Goal: Information Seeking & Learning: Check status

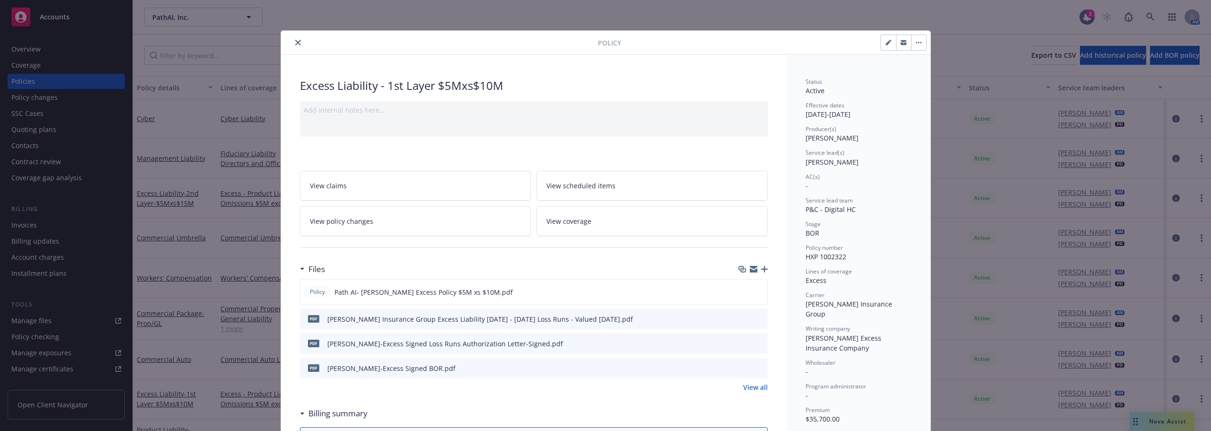
scroll to position [70, 0]
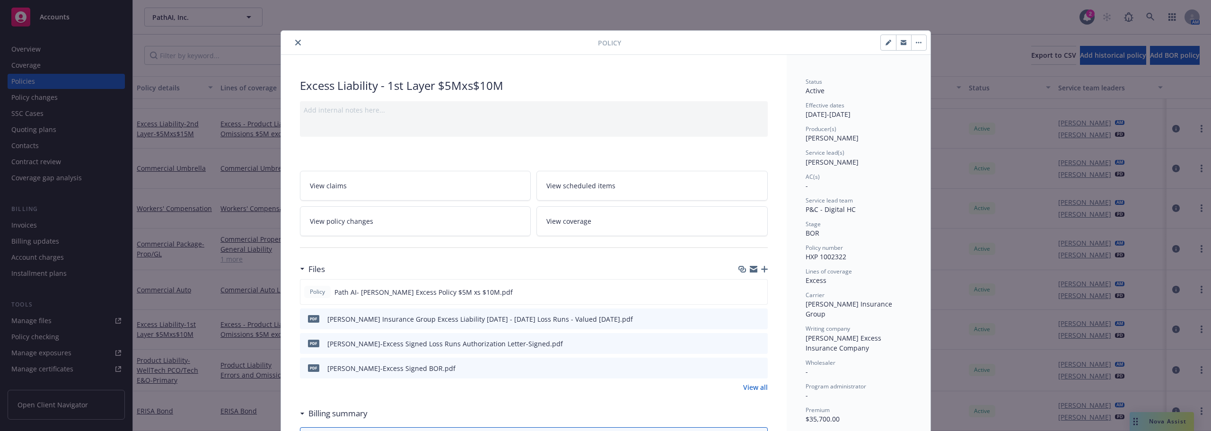
click at [297, 45] on button "close" at bounding box center [297, 42] width 11 height 11
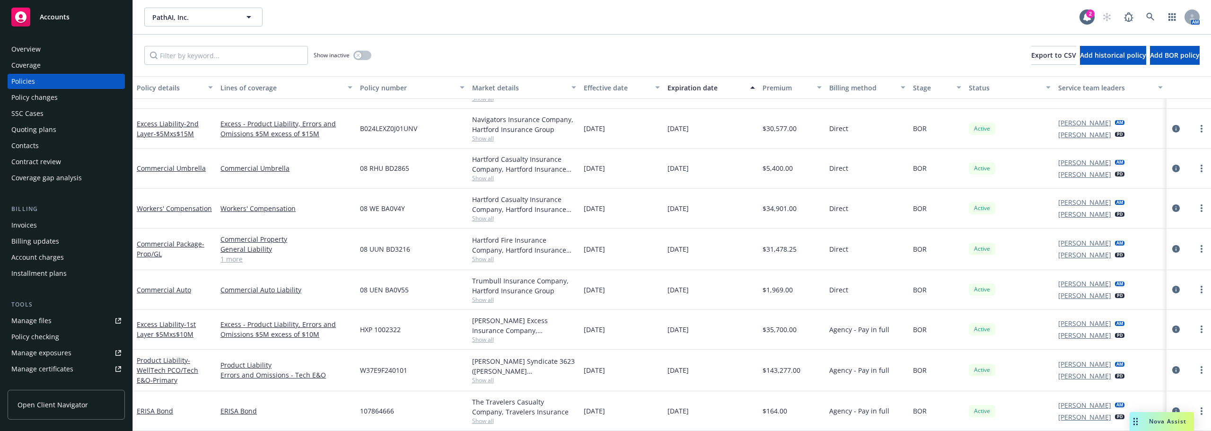
click at [44, 132] on div "Quoting plans" at bounding box center [33, 129] width 45 height 15
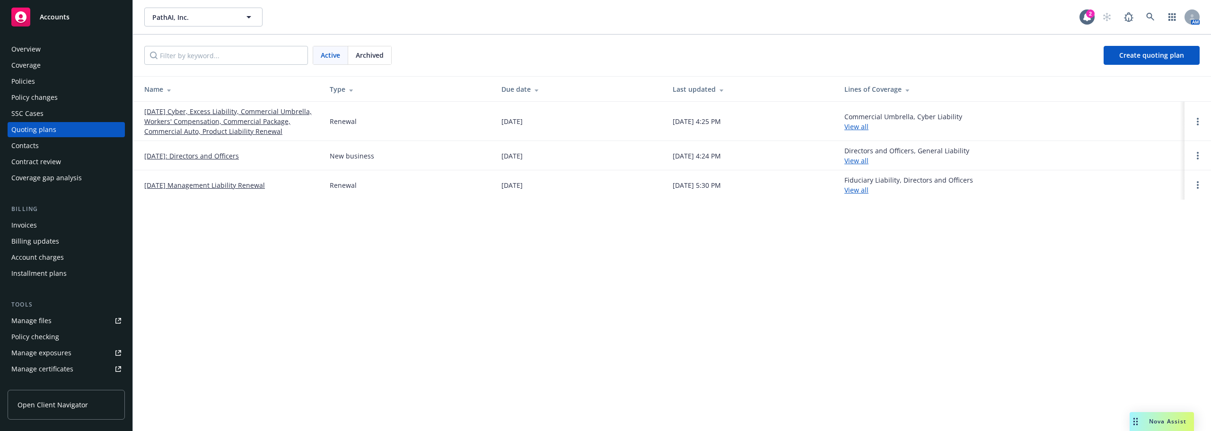
click at [237, 127] on link "[DATE] Cyber, Excess Liability, Commercial Umbrella, Workers' Compensation, Com…" at bounding box center [229, 121] width 170 height 30
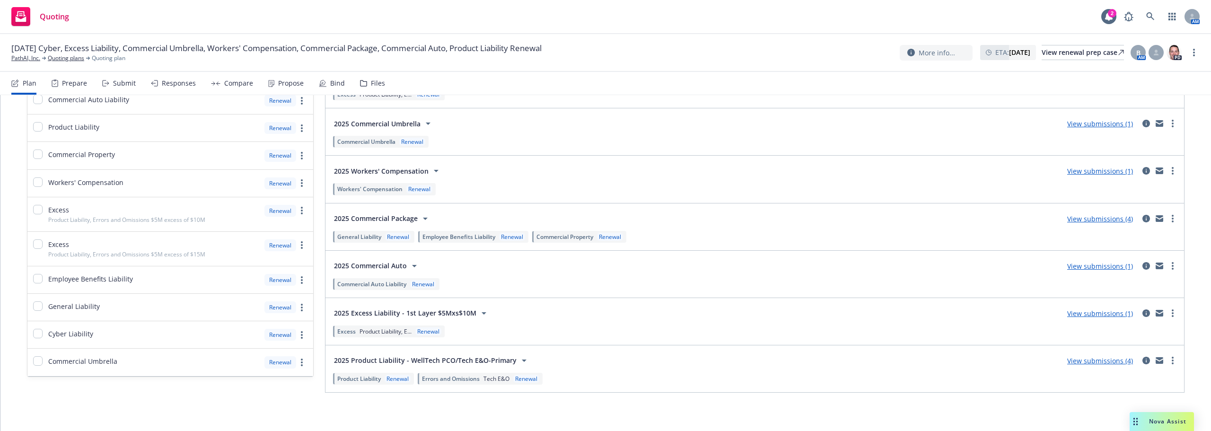
scroll to position [156, 0]
click at [1085, 359] on link "View submissions (4)" at bounding box center [1101, 357] width 66 height 9
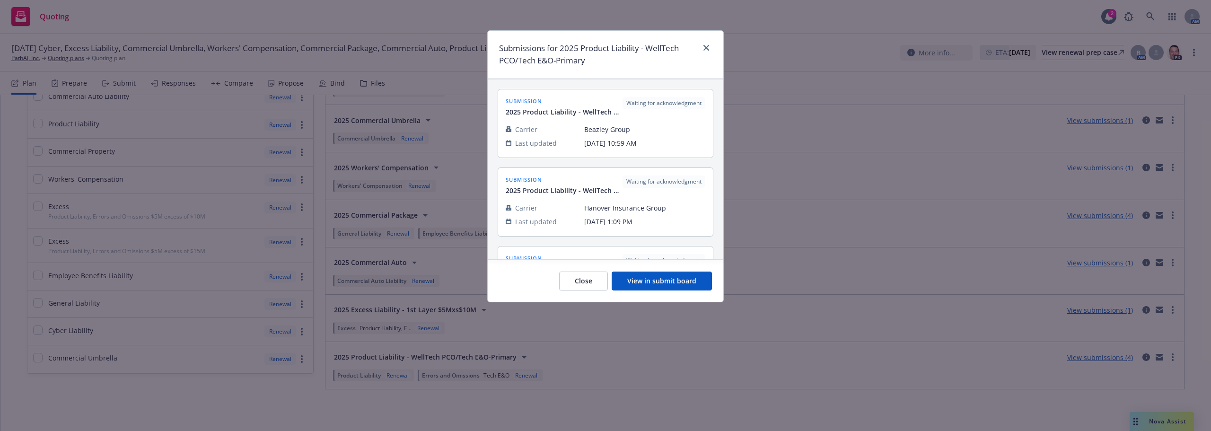
click at [638, 284] on button "View in submit board" at bounding box center [662, 281] width 100 height 19
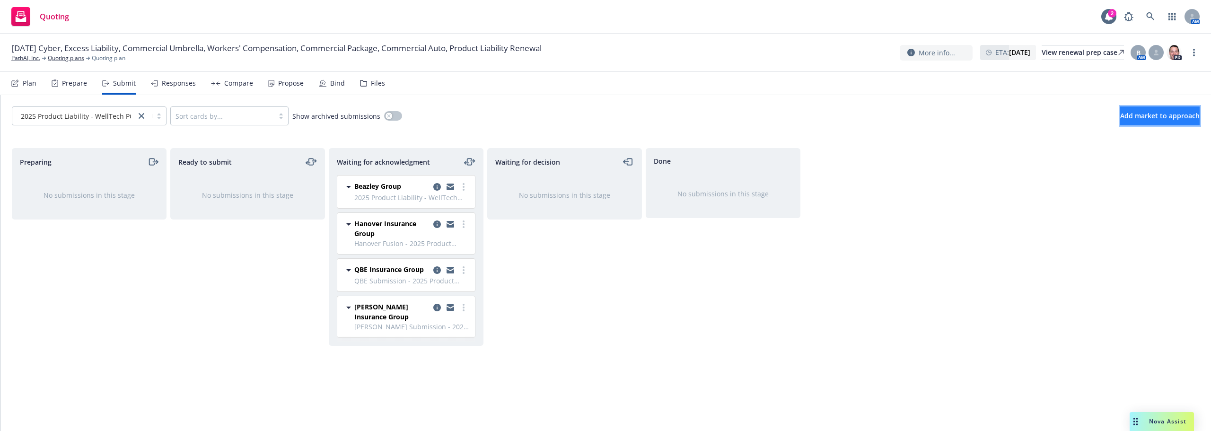
click at [1123, 115] on span "Add market to approach" at bounding box center [1161, 115] width 80 height 9
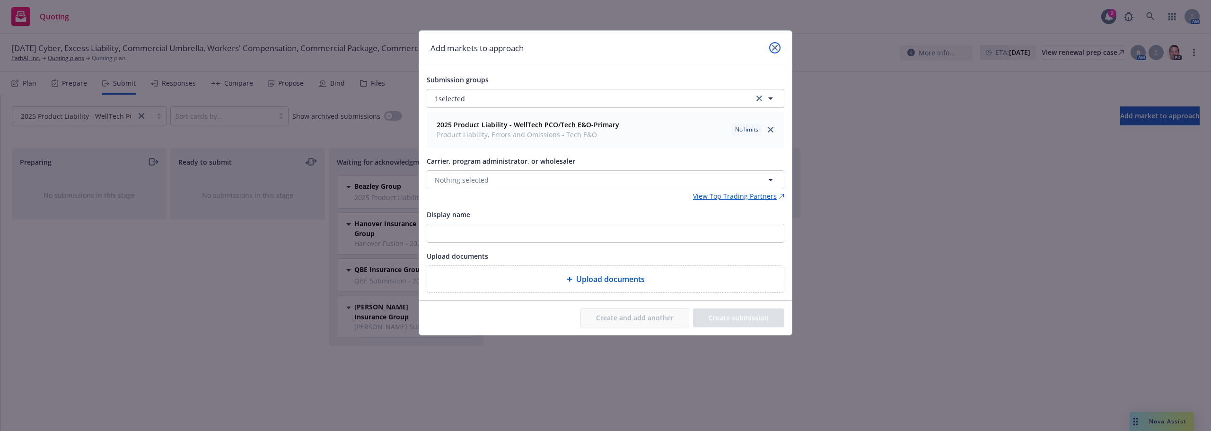
click at [778, 48] on icon "close" at bounding box center [775, 48] width 6 height 6
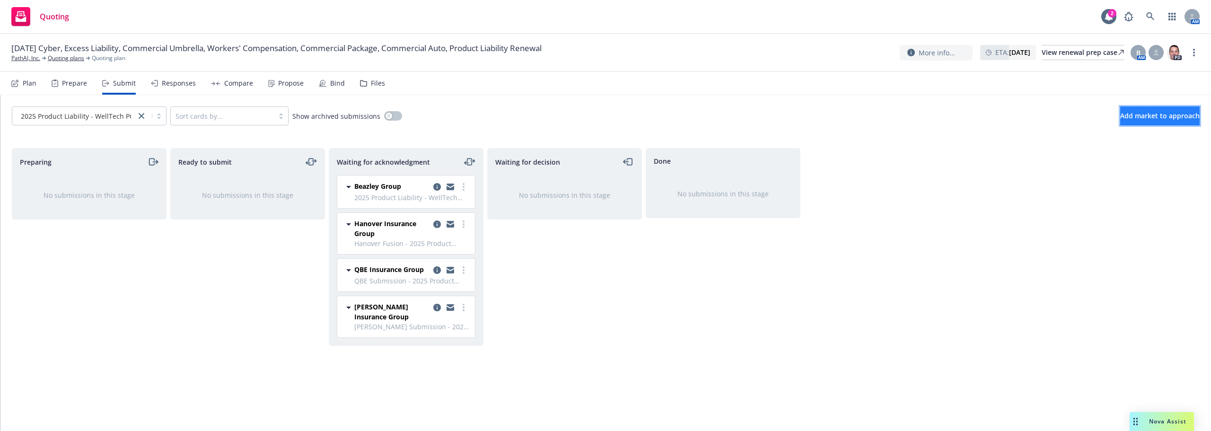
click at [1151, 121] on button "Add market to approach" at bounding box center [1161, 115] width 80 height 19
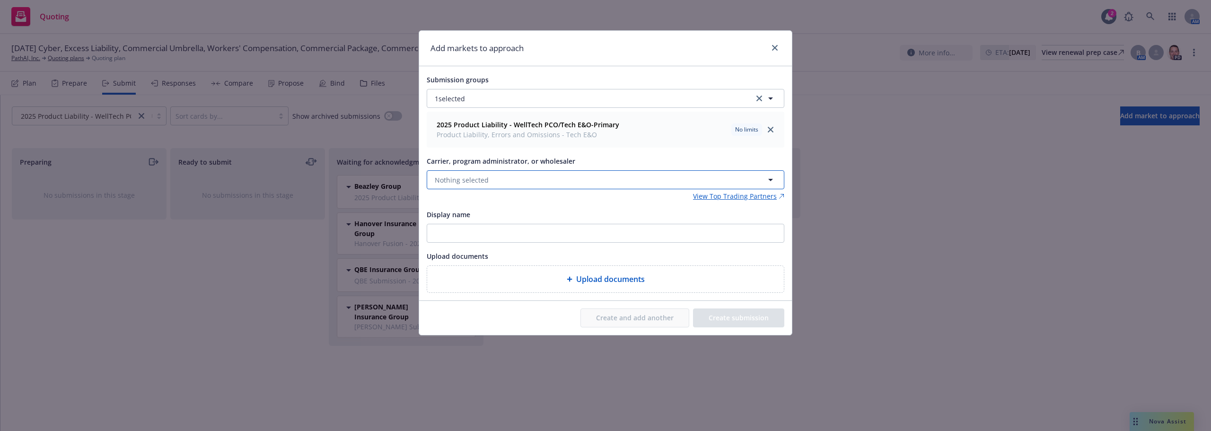
click at [439, 177] on span "Nothing selected" at bounding box center [462, 180] width 54 height 10
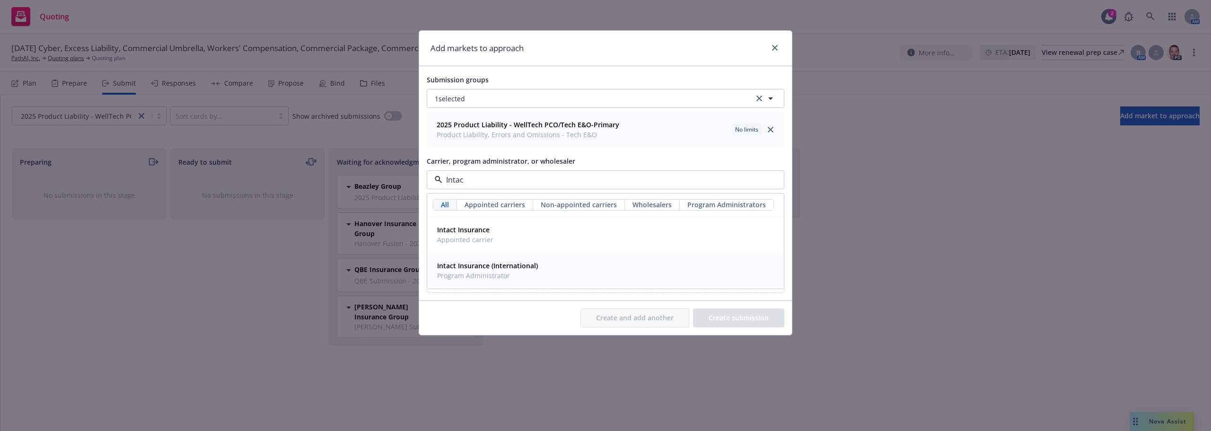
type input "Intact"
click at [491, 231] on span "Intact Insurance" at bounding box center [465, 230] width 56 height 10
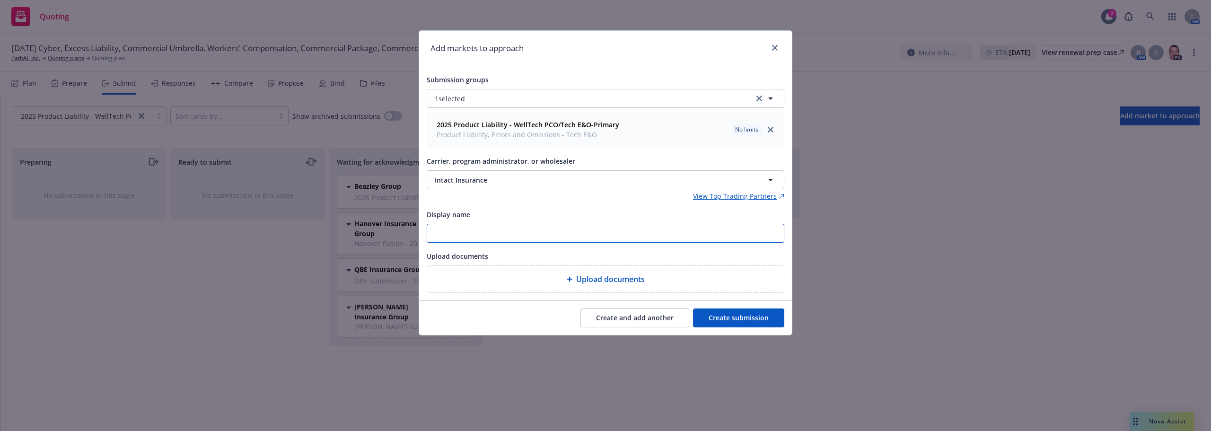
click at [492, 231] on input "Display name" at bounding box center [605, 233] width 357 height 18
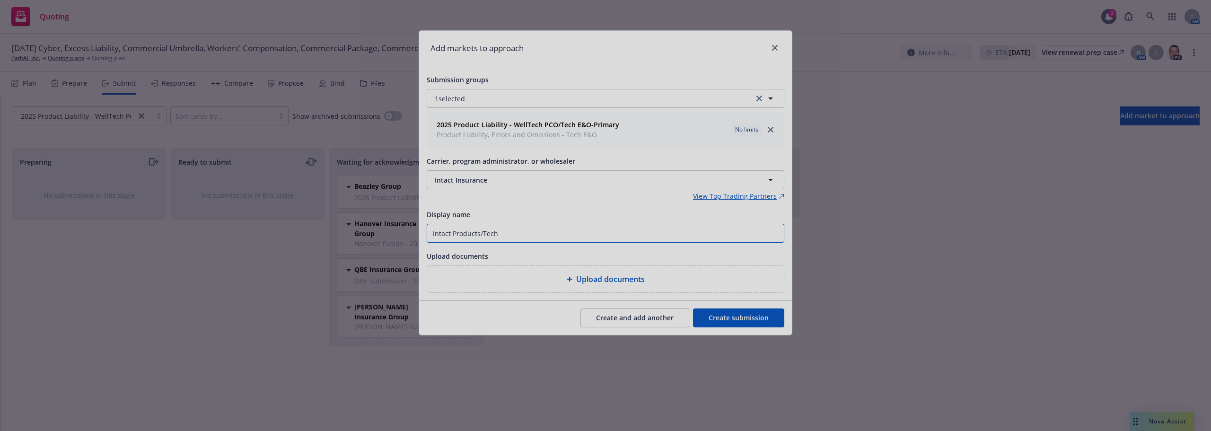
type input "Intact Products/Tech"
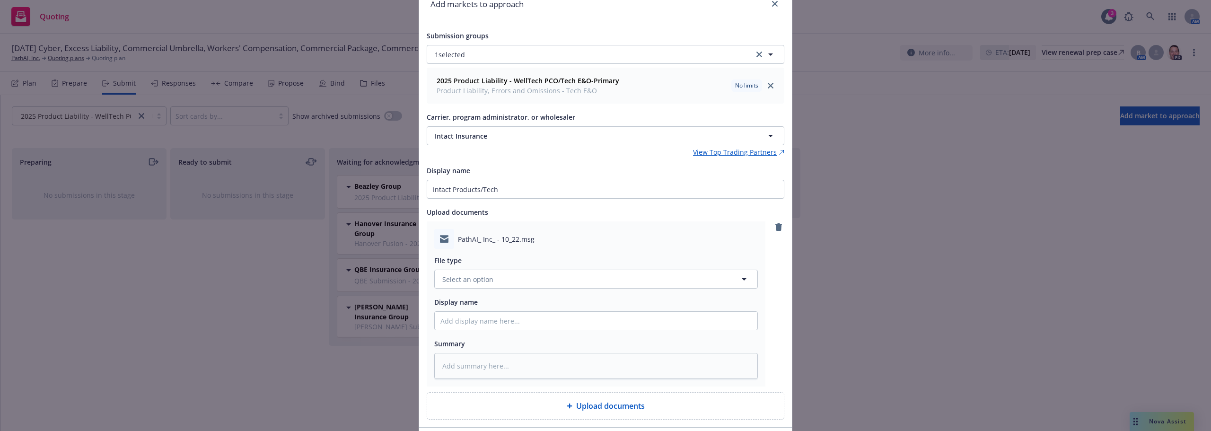
scroll to position [95, 0]
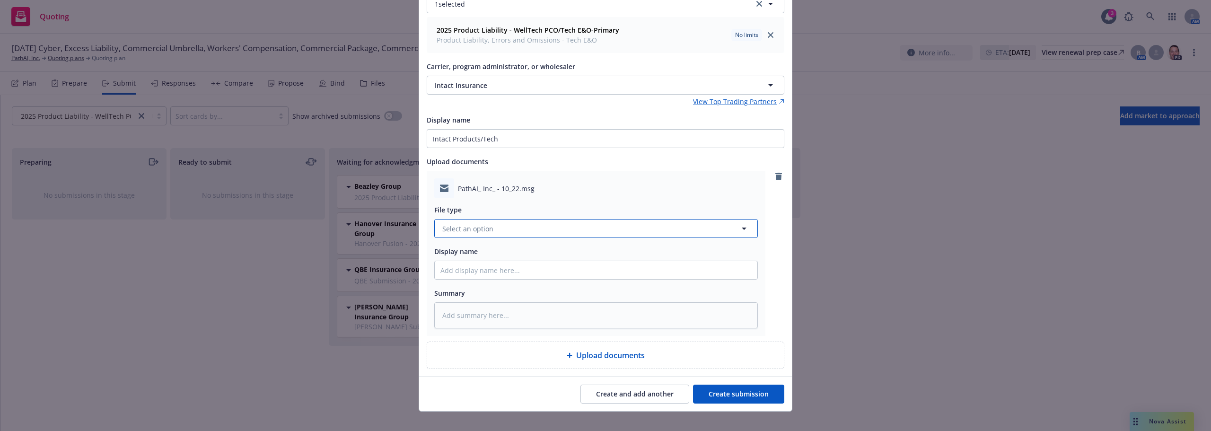
click at [568, 221] on button "Select an option" at bounding box center [596, 228] width 324 height 19
type input "Subm"
drag, startPoint x: 521, startPoint y: 270, endPoint x: 522, endPoint y: 259, distance: 11.5
click at [522, 259] on div "Submission Submission confirmation Submission specs" at bounding box center [596, 279] width 323 height 75
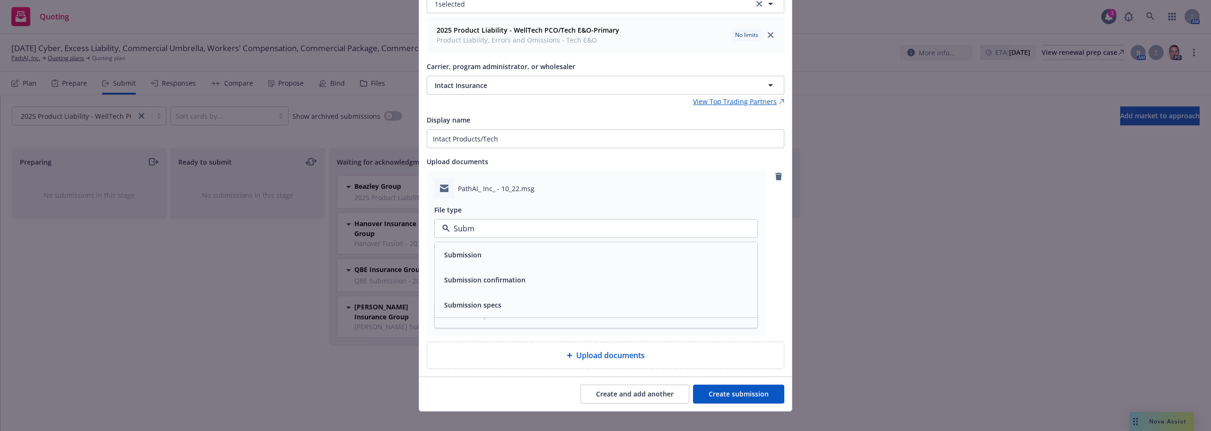
click at [498, 253] on div "Submission" at bounding box center [596, 255] width 311 height 14
click at [518, 272] on input "Display name" at bounding box center [596, 270] width 323 height 18
type textarea "x"
type input "I"
type textarea "x"
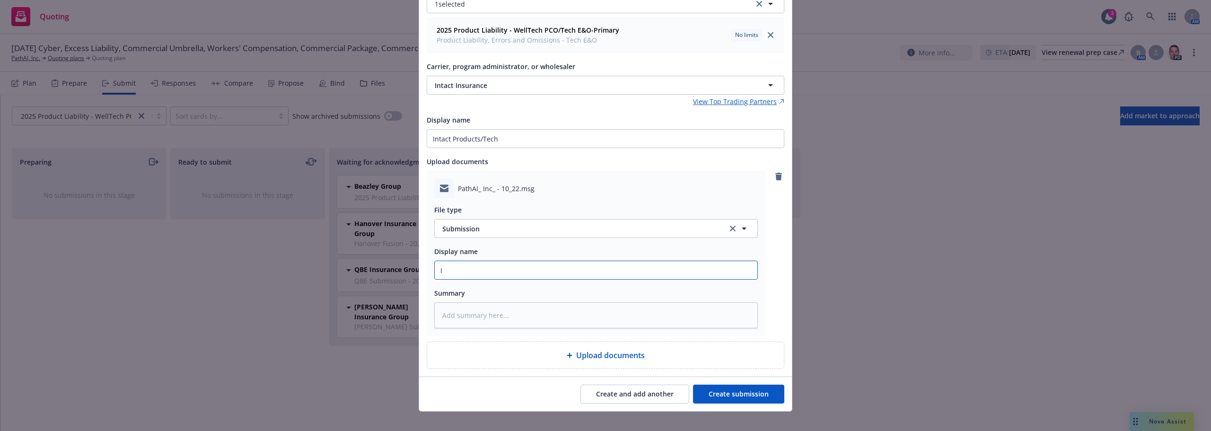
type input "In"
type textarea "x"
type input "Int"
type textarea "x"
type input "Inta"
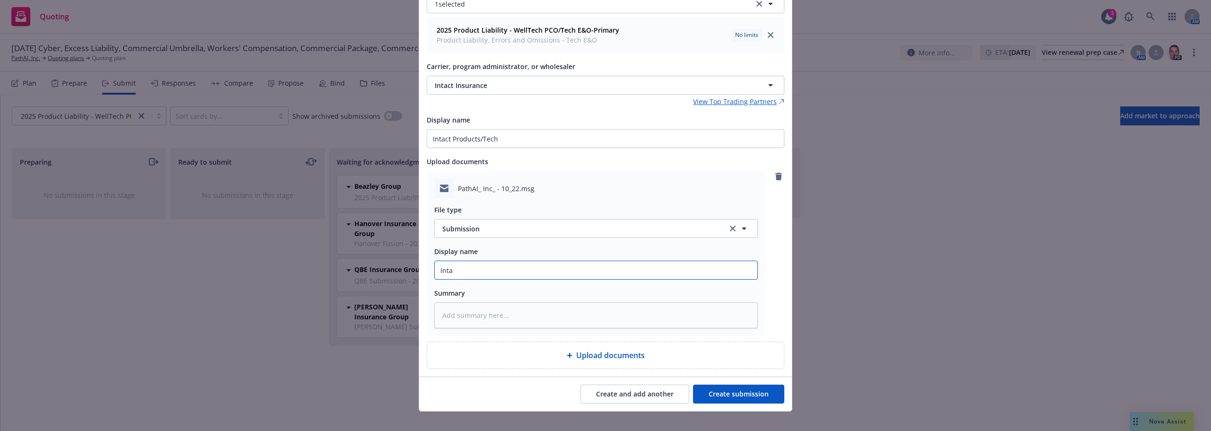
type textarea "x"
type input "Intac"
type textarea "x"
type input "Intact"
type textarea "x"
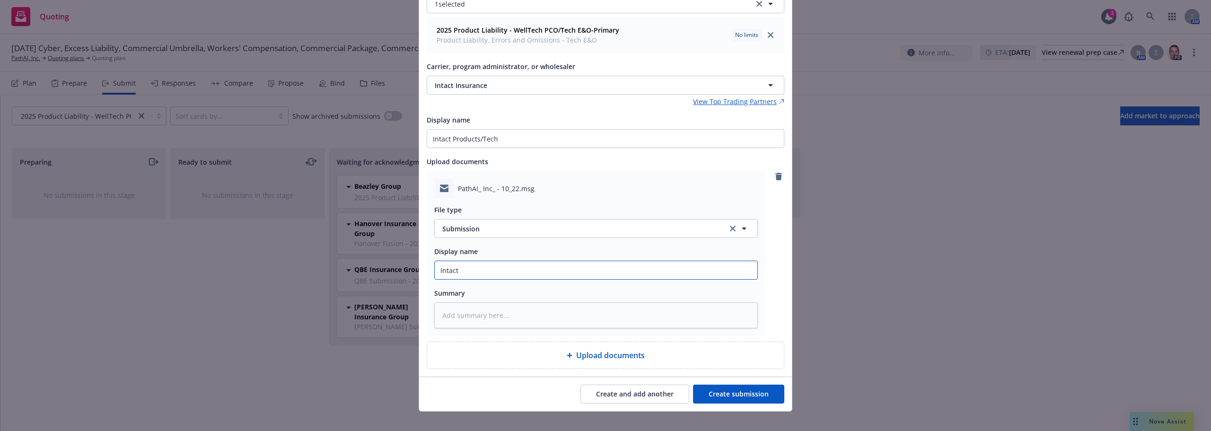
type input "Intact"
type textarea "x"
type input "Intact S"
type textarea "x"
type input "Intact Sub"
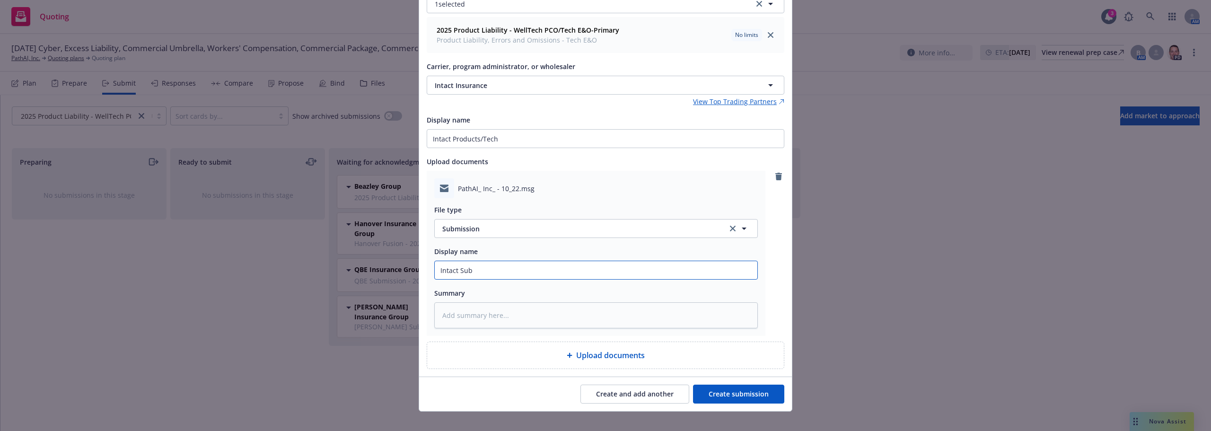
type textarea "x"
type input "Intact Subm"
type textarea "x"
type input "Intact Submi"
type textarea "x"
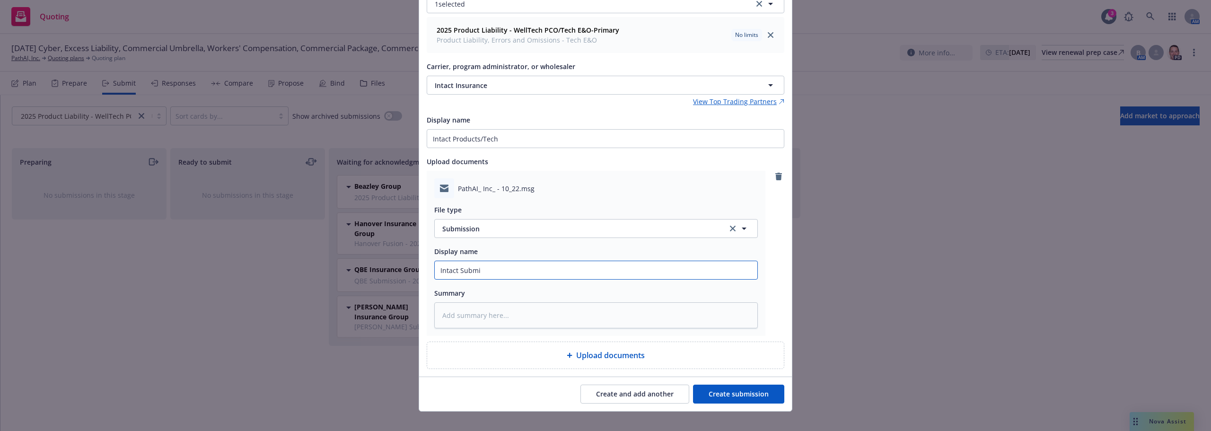
type input "Intact Submis"
type textarea "x"
type input "Intact Submiss"
type textarea "x"
type input "Intact Submissi"
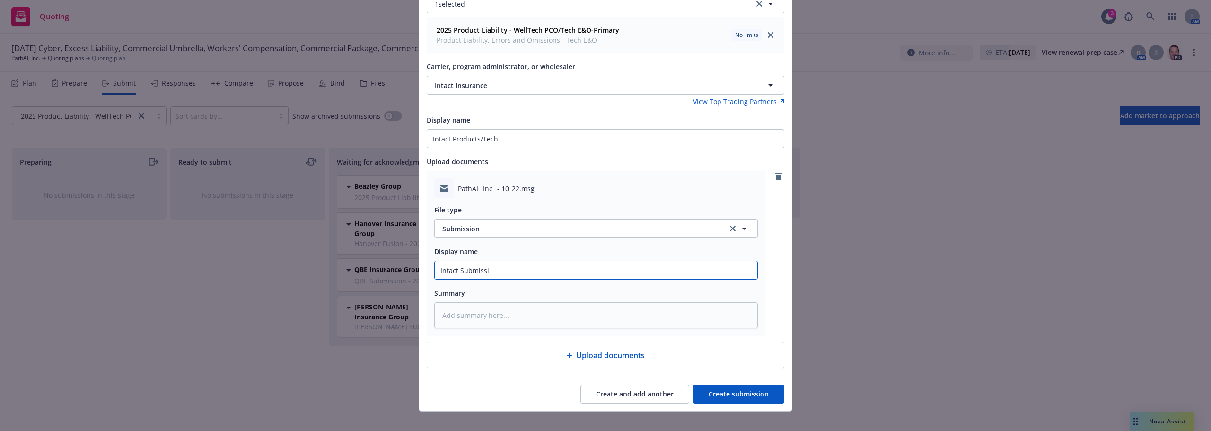
type textarea "x"
type input "Intact Submissio"
type textarea "x"
type input "Intact Submission"
type textarea "x"
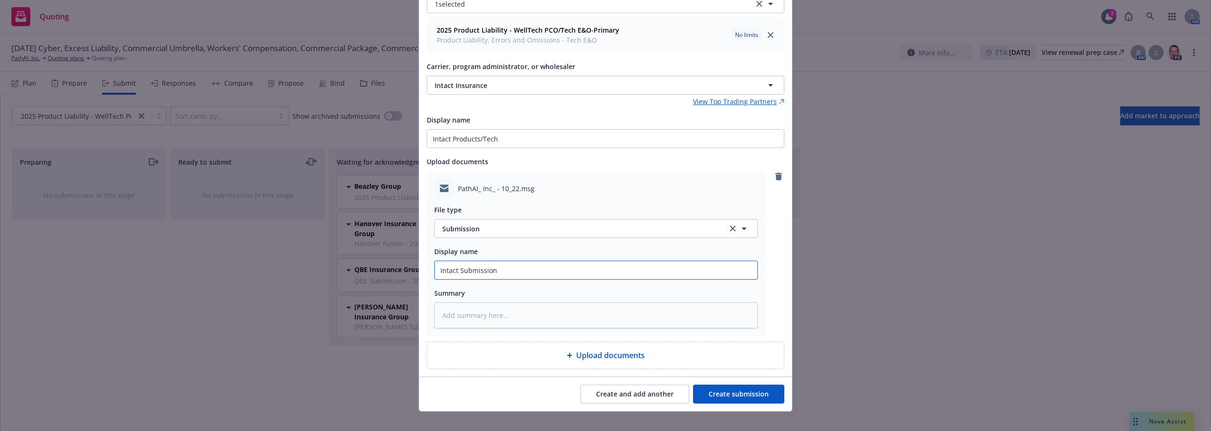
type input "Intact Submission"
type textarea "x"
type input "Intact Submission -"
type textarea "x"
type input "Intact Submission -"
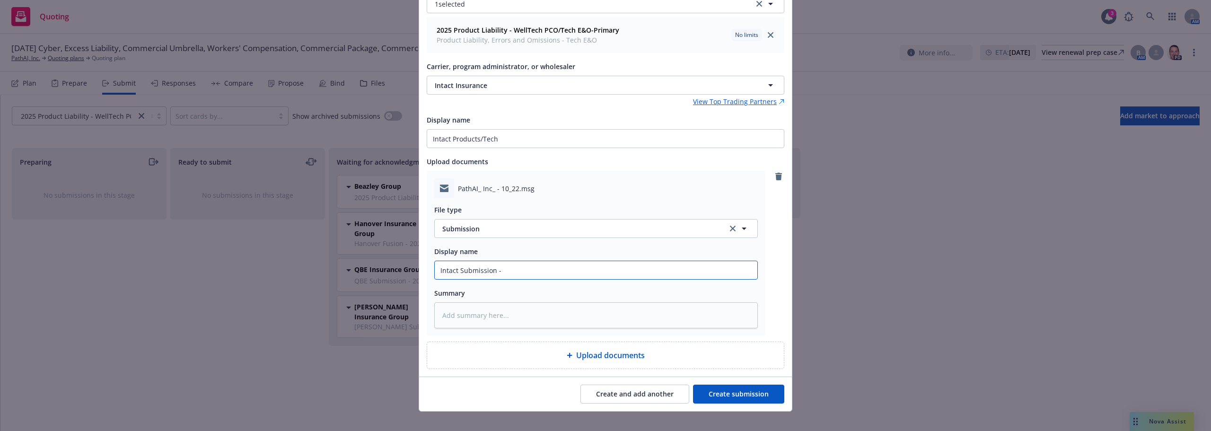
type textarea "x"
type input "Intact Submission - P"
type textarea "x"
type input "Intact Submission - PC"
type textarea "x"
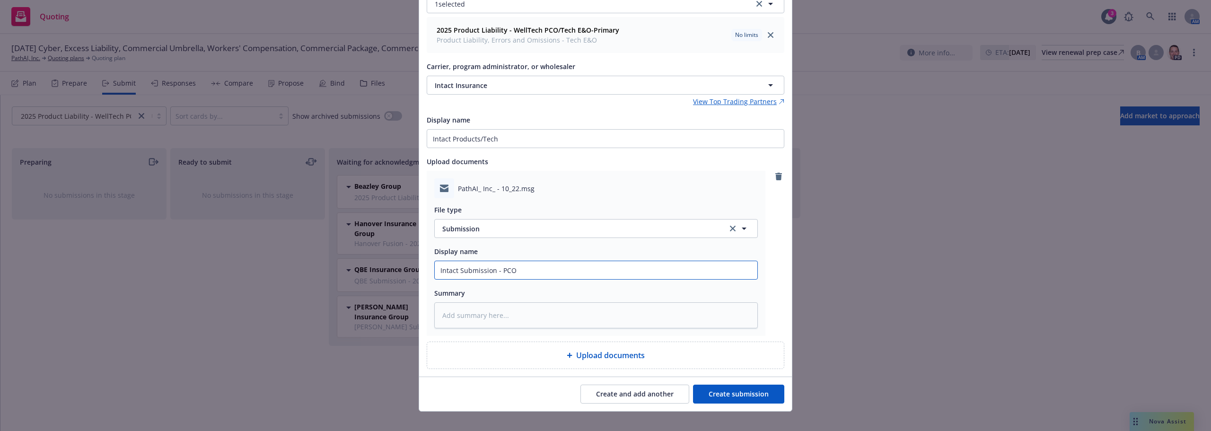
type input "Intact Submission - PCO"
click at [737, 388] on button "Create submission" at bounding box center [738, 394] width 91 height 19
type textarea "x"
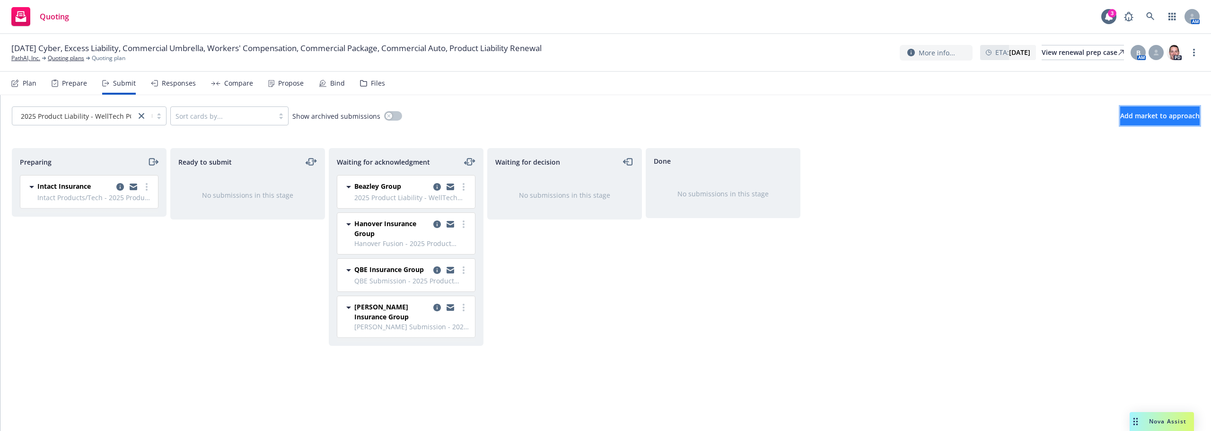
click at [1147, 107] on button "Add market to approach" at bounding box center [1161, 115] width 80 height 19
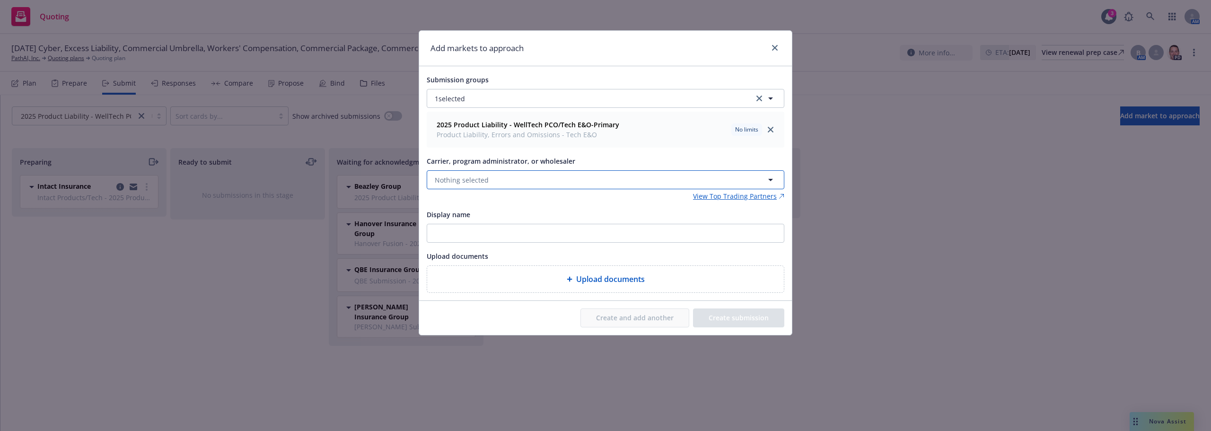
click at [512, 186] on button "Nothing selected" at bounding box center [606, 179] width 358 height 19
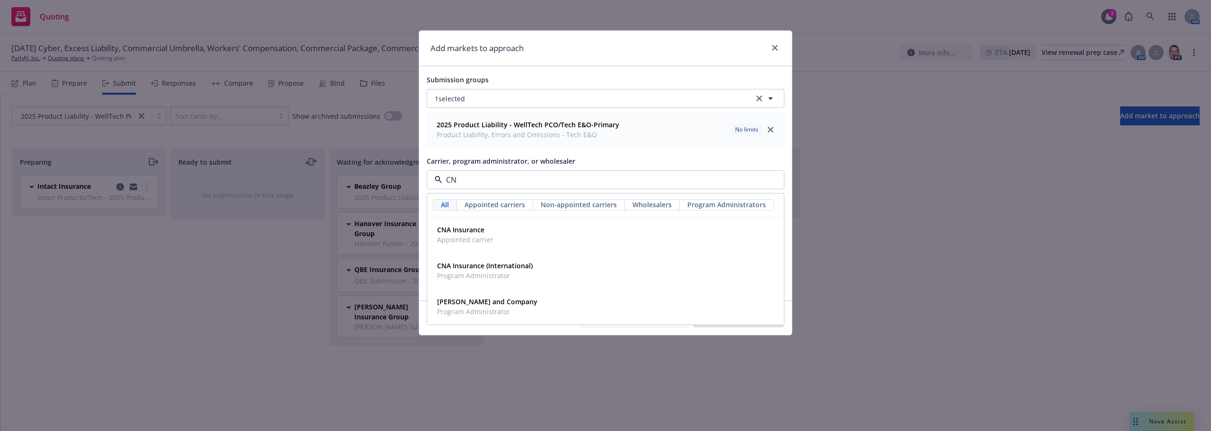
type input "CNA"
click at [520, 231] on div "CNA Insurance Appointed carrier" at bounding box center [605, 235] width 345 height 24
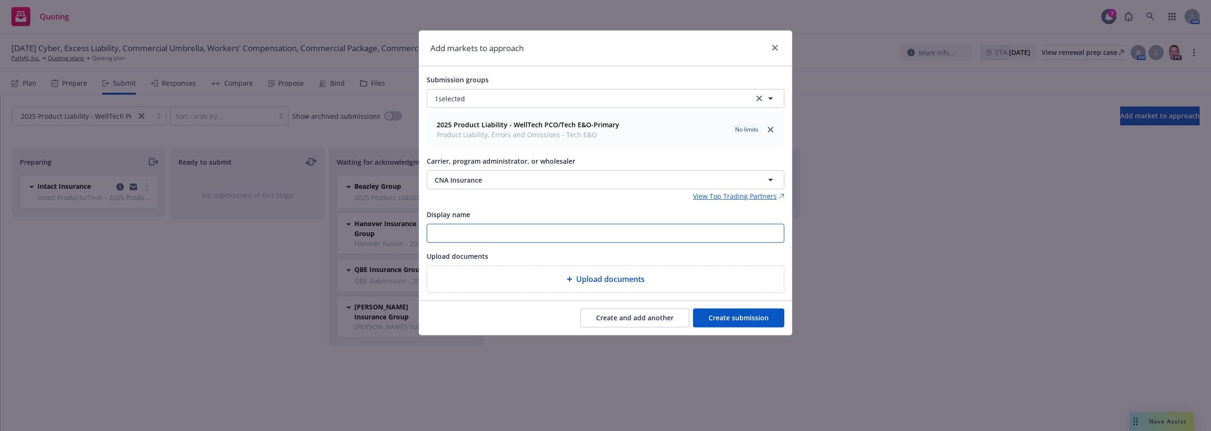
click at [519, 232] on input "Display name" at bounding box center [605, 233] width 357 height 18
type input "CNA PCO"
type textarea "x"
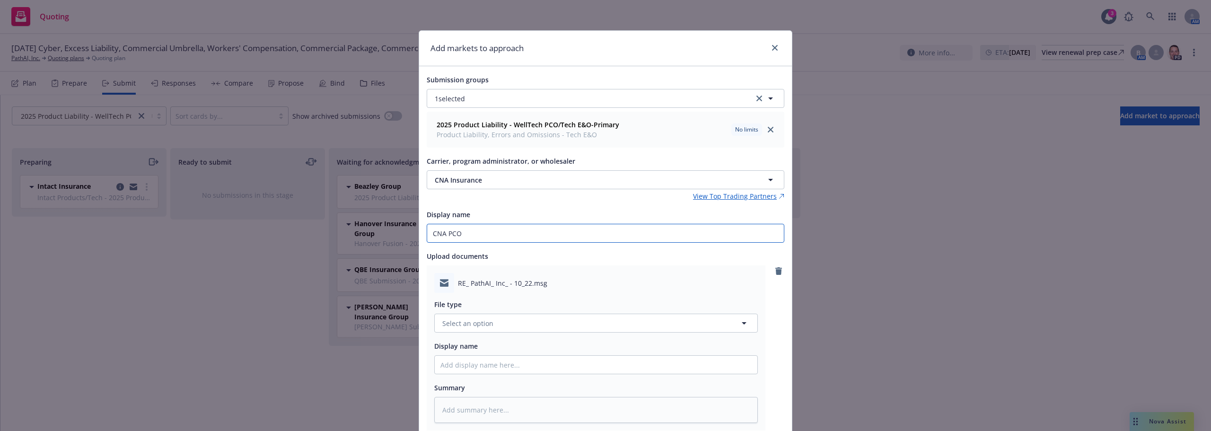
scroll to position [106, 0]
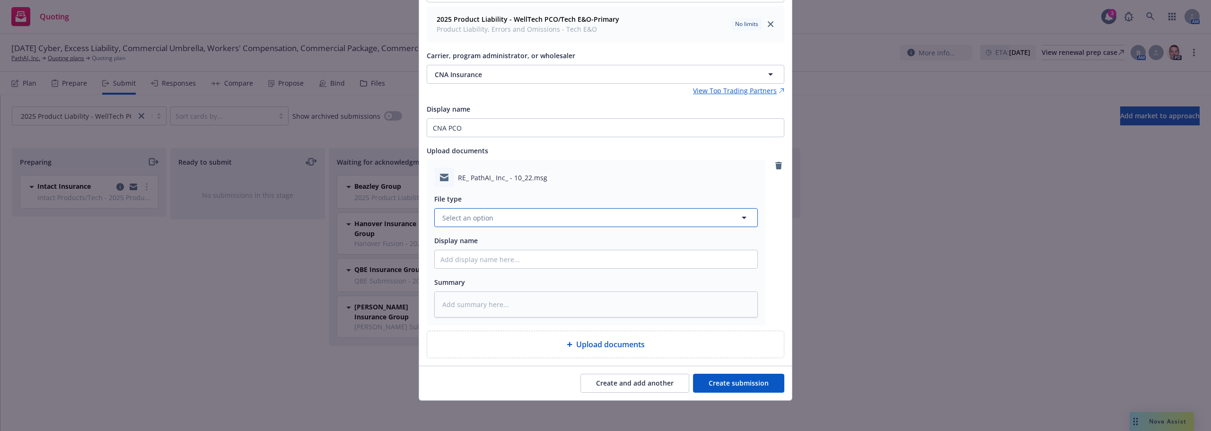
click at [505, 223] on button "Select an option" at bounding box center [596, 217] width 324 height 19
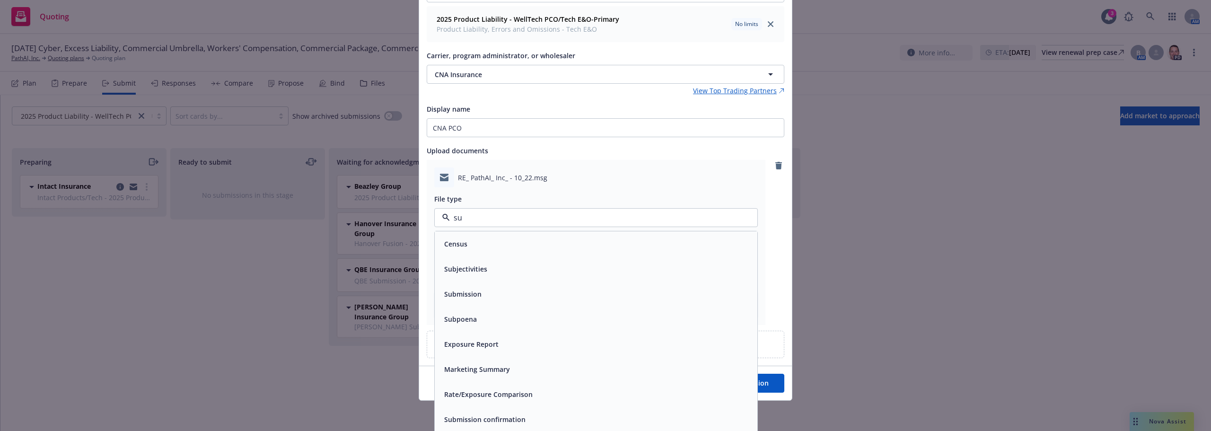
type input "sub"
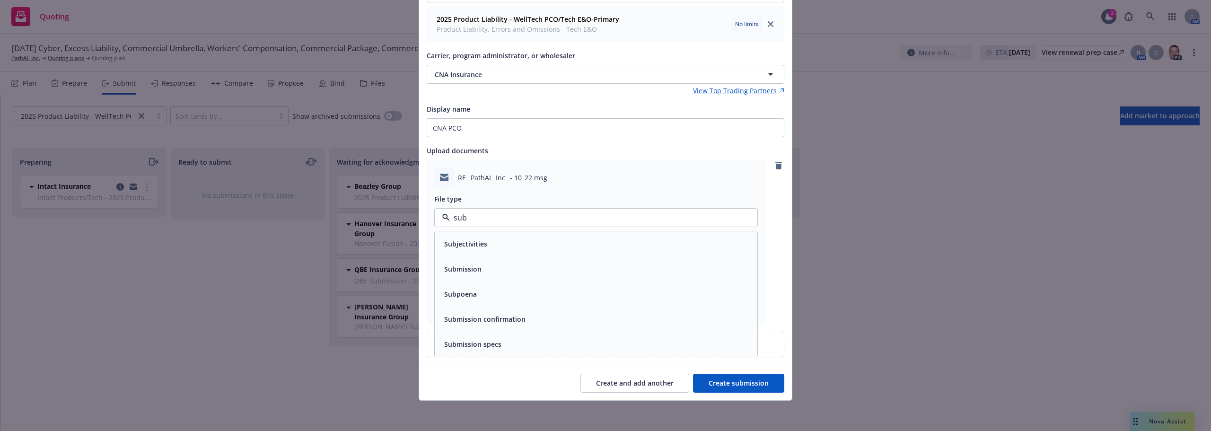
click at [499, 269] on div "Submission" at bounding box center [596, 269] width 311 height 14
click at [497, 256] on input "Display name" at bounding box center [596, 259] width 323 height 18
type textarea "x"
type input "C"
type textarea "x"
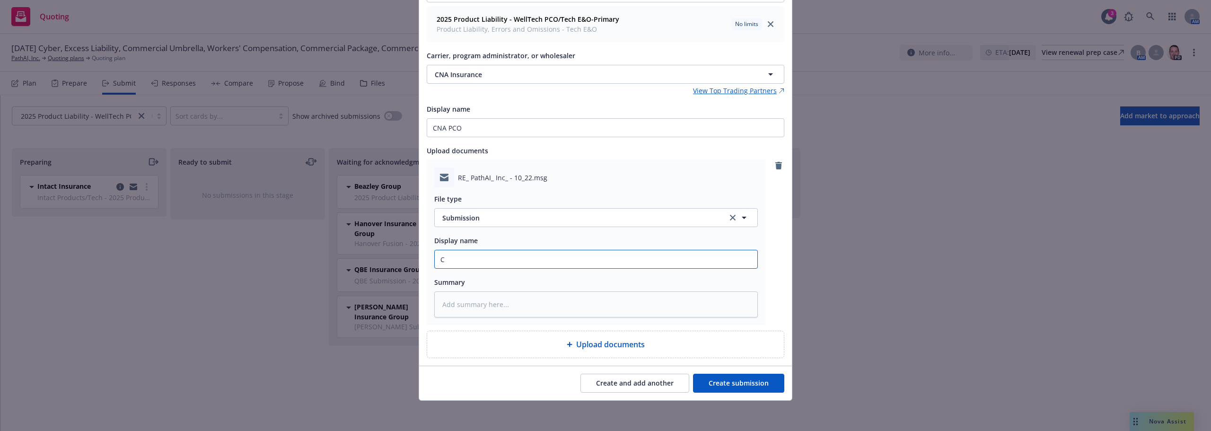
type input "CN"
type textarea "x"
type input "CNA"
type textarea "x"
type input "CNA"
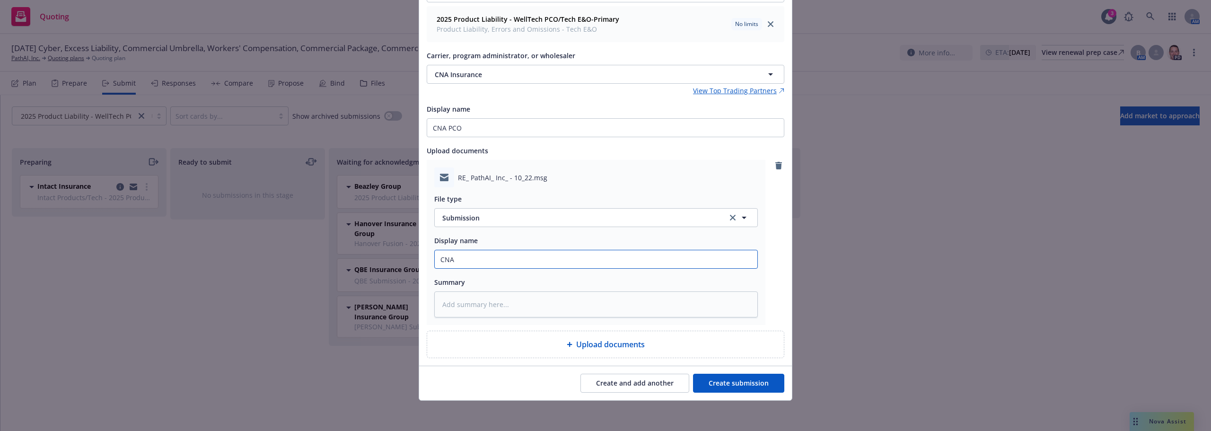
type textarea "x"
type input "CNA P"
type textarea "x"
type input "CNA PC"
type textarea "x"
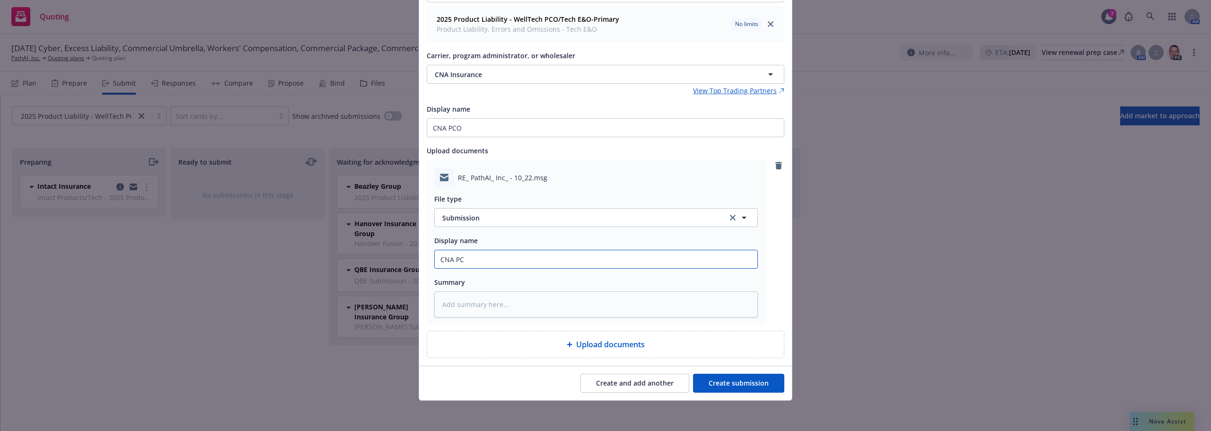
type input "CNA PCO"
type textarea "x"
type input "CNA PCO"
type textarea "x"
type input "CNA PCO S"
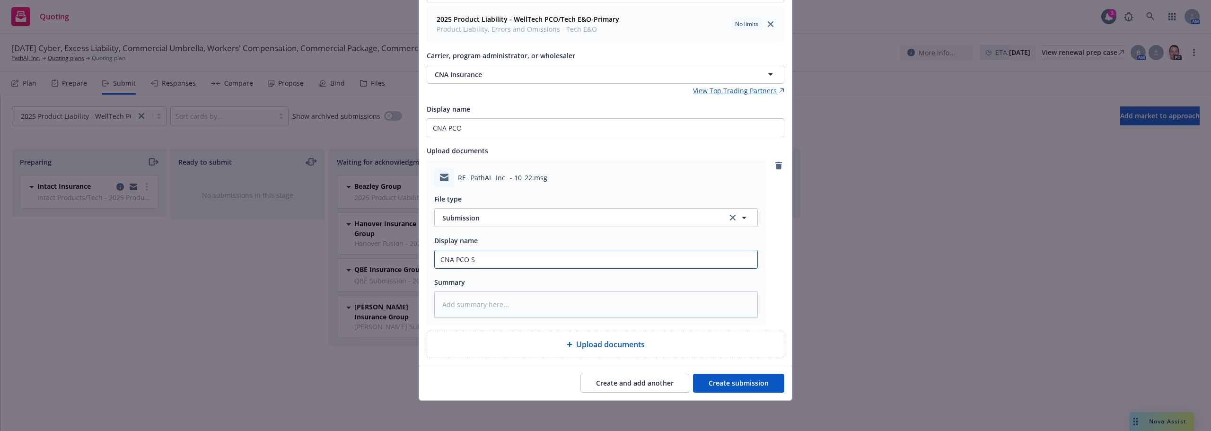
type textarea "x"
type input "CNA PCO [PERSON_NAME]"
type textarea "x"
type input "CNA PCO Sub"
type textarea "x"
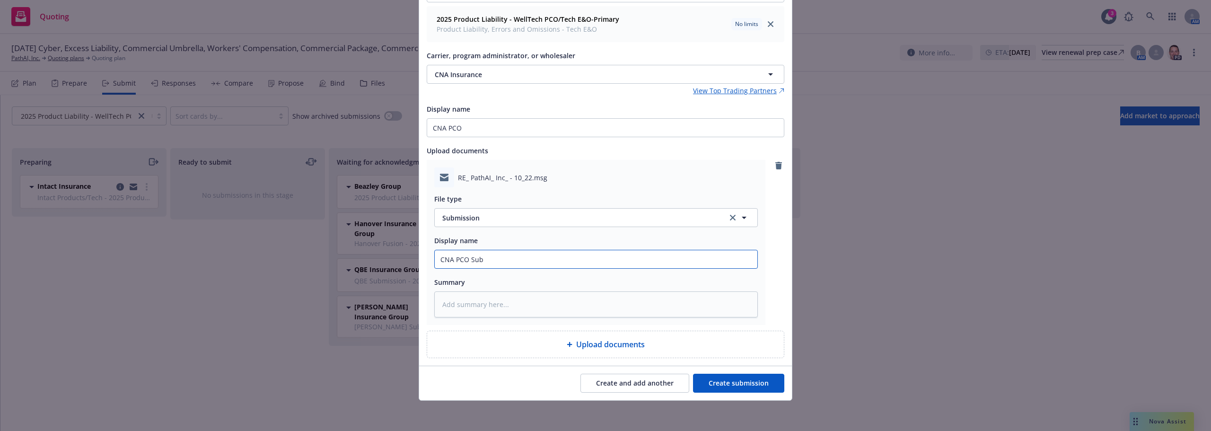
type input "CNA PCO Subm"
type textarea "x"
type input "CNA PCO Submis"
type textarea "x"
type input "CNA PCO Submiss"
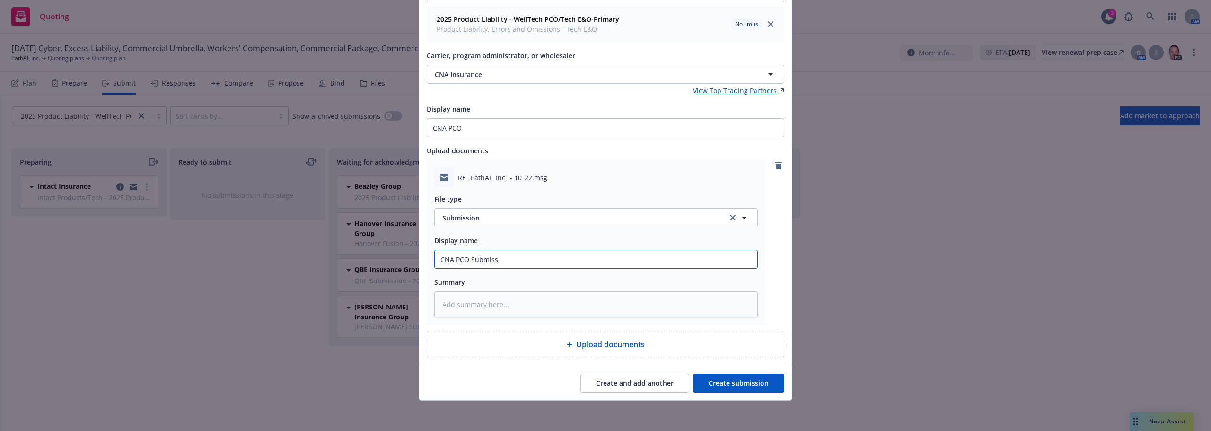
type textarea "x"
type input "CNA PCO Submissi"
type textarea "x"
type input "CNA PCO Submissio"
type textarea "x"
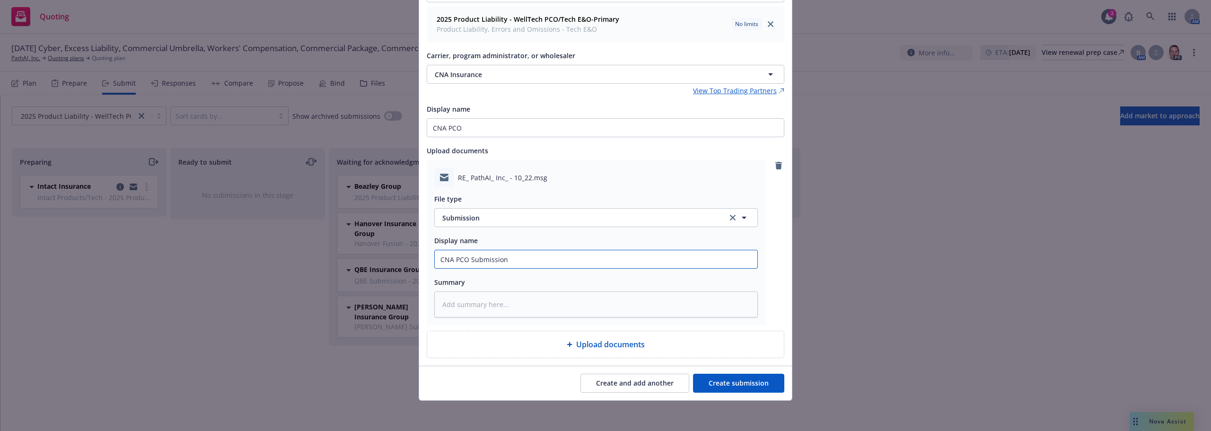
type input "CNA PCO Submission"
click at [758, 371] on div "Create and add another Create submission" at bounding box center [605, 383] width 373 height 34
click at [760, 392] on button "Create submission" at bounding box center [738, 383] width 91 height 19
type textarea "x"
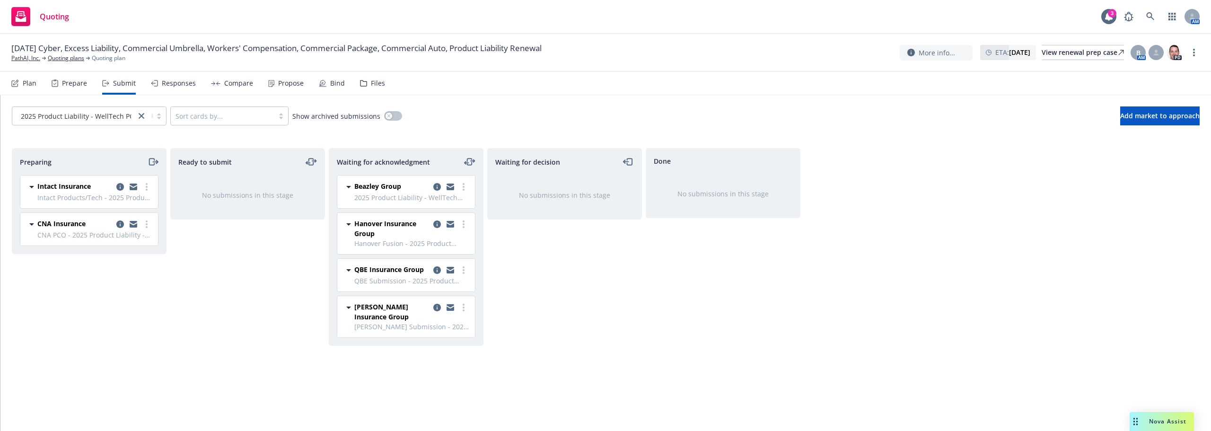
click at [480, 293] on div "Waiting for acknowledgment [PERSON_NAME] Group 2025 Product Liability - WellTec…" at bounding box center [406, 247] width 155 height 198
click at [486, 293] on div "Preparing Intact Insurance Intact Products/Tech - 2025 Product Liability - Well…" at bounding box center [606, 279] width 1188 height 263
click at [485, 293] on div "Preparing Intact Insurance Intact Products/Tech - 2025 Product Liability - Well…" at bounding box center [606, 279] width 1188 height 263
click at [145, 186] on link "more" at bounding box center [146, 186] width 11 height 11
click at [104, 208] on span "Complete preparation" at bounding box center [103, 206] width 93 height 9
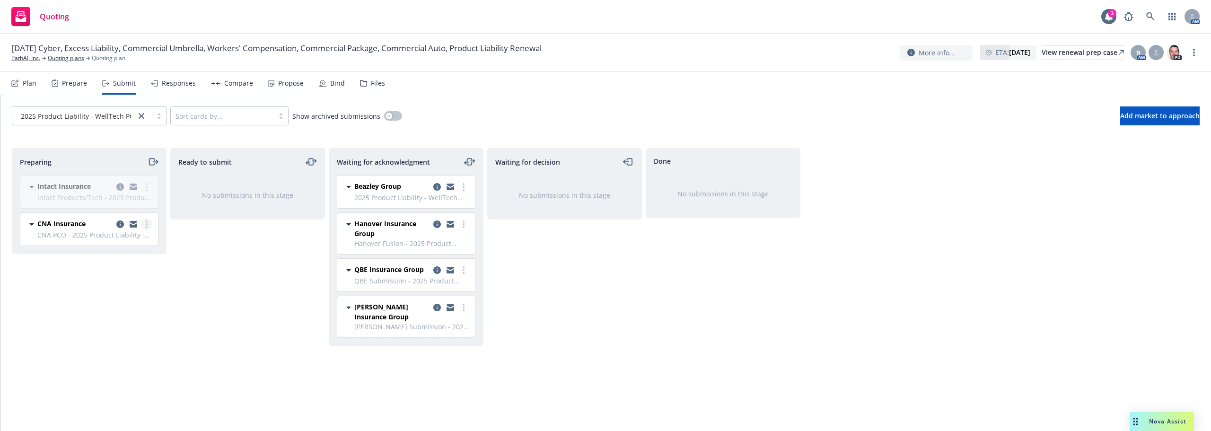
click at [148, 226] on link "more" at bounding box center [146, 224] width 11 height 11
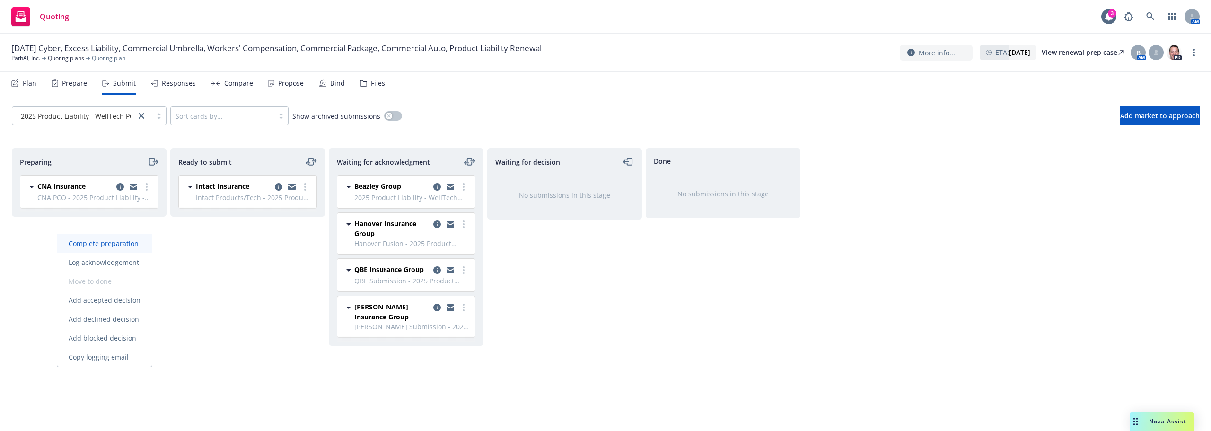
click at [135, 244] on span "Complete preparation" at bounding box center [103, 243] width 93 height 9
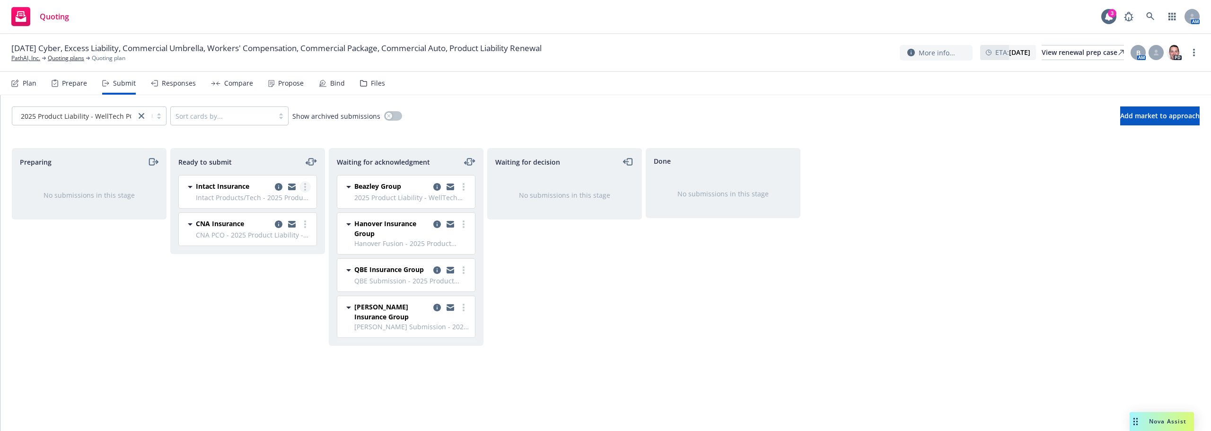
click at [303, 189] on link "more" at bounding box center [305, 186] width 11 height 11
click at [287, 205] on span "Submit to underwriter" at bounding box center [263, 206] width 94 height 9
click at [307, 221] on div "Ready to submit Intact Insurance Intact Products/Tech - 2025 Product Liability …" at bounding box center [247, 279] width 155 height 263
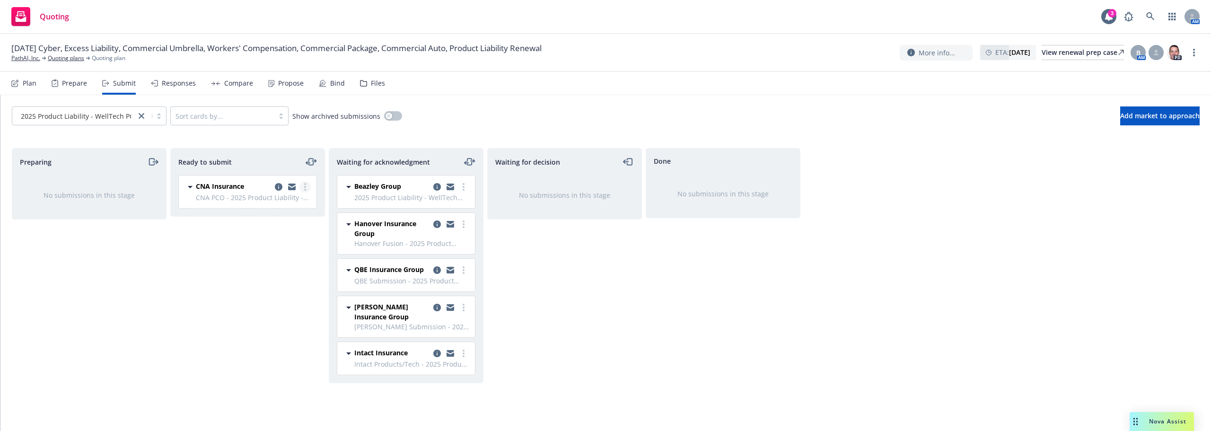
click at [306, 188] on icon "more" at bounding box center [305, 187] width 2 height 8
click at [288, 210] on span "Submit to underwriter" at bounding box center [263, 206] width 94 height 9
click at [59, 62] on div "[DATE] Cyber, Excess Liability, Commercial Umbrella, Workers' Compensation, Com…" at bounding box center [605, 53] width 1211 height 38
click at [59, 59] on link "Quoting plans" at bounding box center [66, 58] width 36 height 9
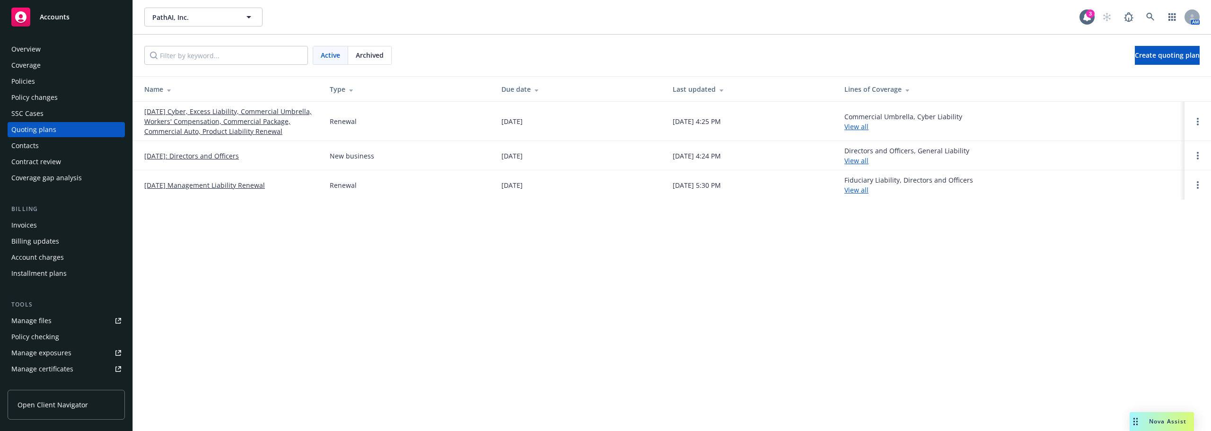
click at [226, 132] on link "[DATE] Cyber, Excess Liability, Commercial Umbrella, Workers' Compensation, Com…" at bounding box center [229, 121] width 170 height 30
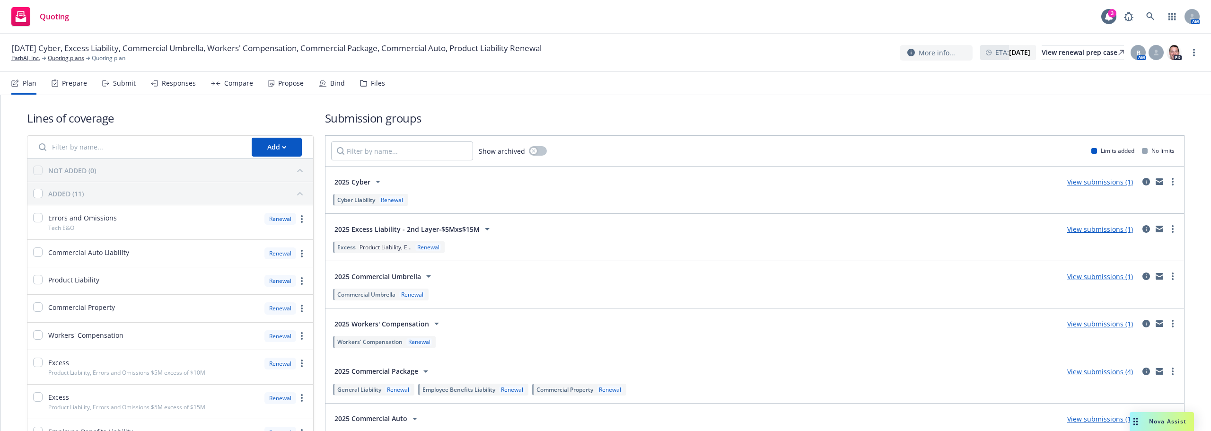
drag, startPoint x: 1131, startPoint y: 358, endPoint x: 751, endPoint y: 302, distance: 383.1
drag, startPoint x: 747, startPoint y: 257, endPoint x: 252, endPoint y: 41, distance: 540.2
click at [747, 257] on div "2025 Excess Liability - 2nd Layer-$5Mxs$15M View submissions (1) Excess Product…" at bounding box center [755, 237] width 859 height 47
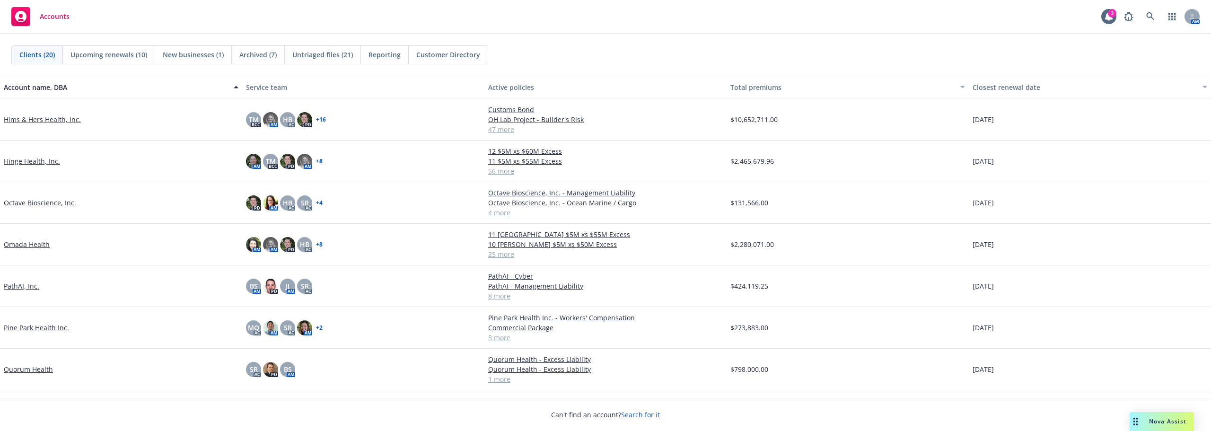
scroll to position [302, 0]
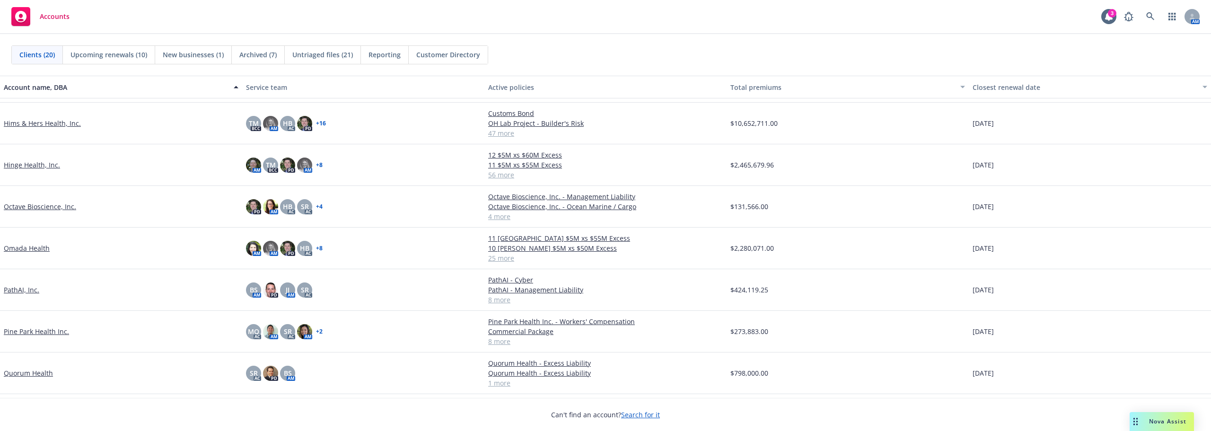
click at [44, 122] on link "Hims & Hers Health, Inc." at bounding box center [42, 123] width 77 height 10
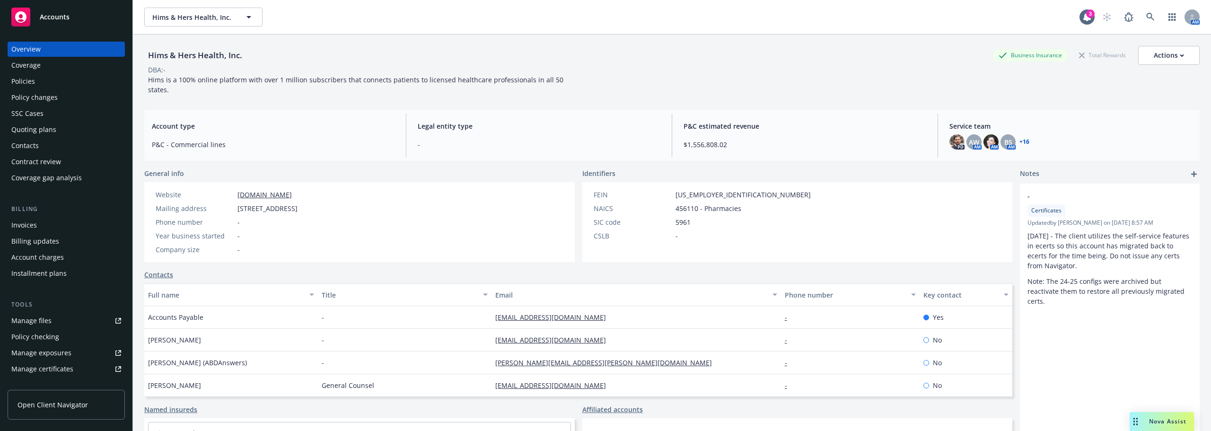
click at [23, 80] on div "Policies" at bounding box center [23, 81] width 24 height 15
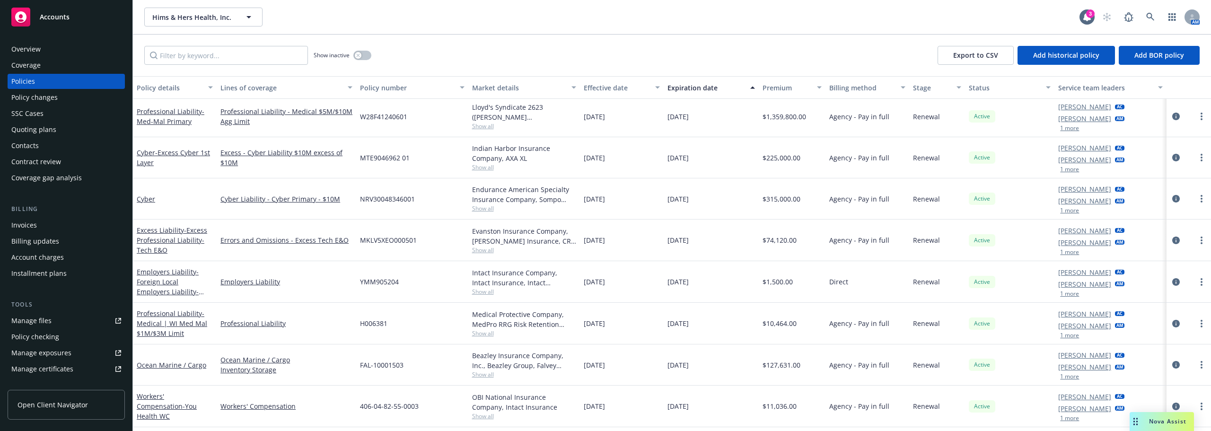
scroll to position [379, 0]
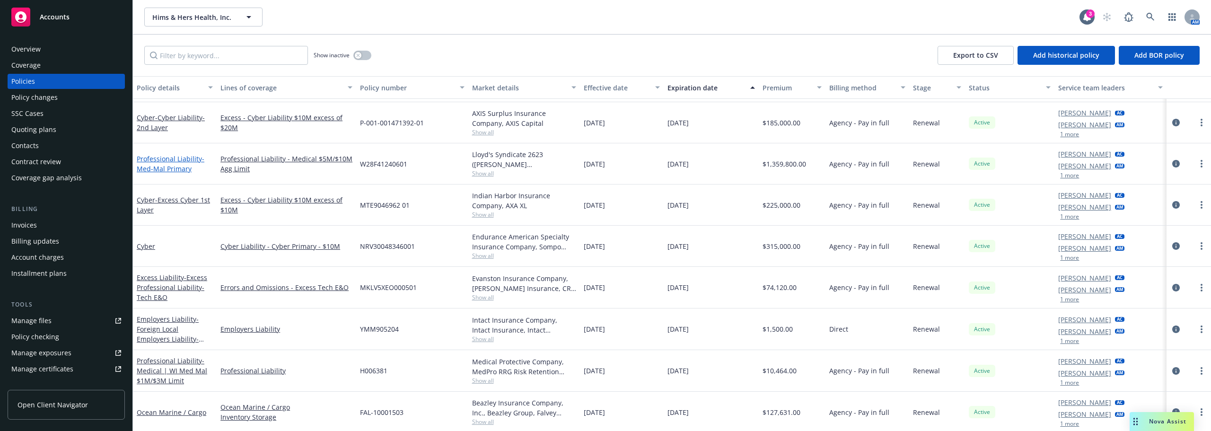
click at [170, 172] on span "- Med-Mal Primary" at bounding box center [171, 163] width 68 height 19
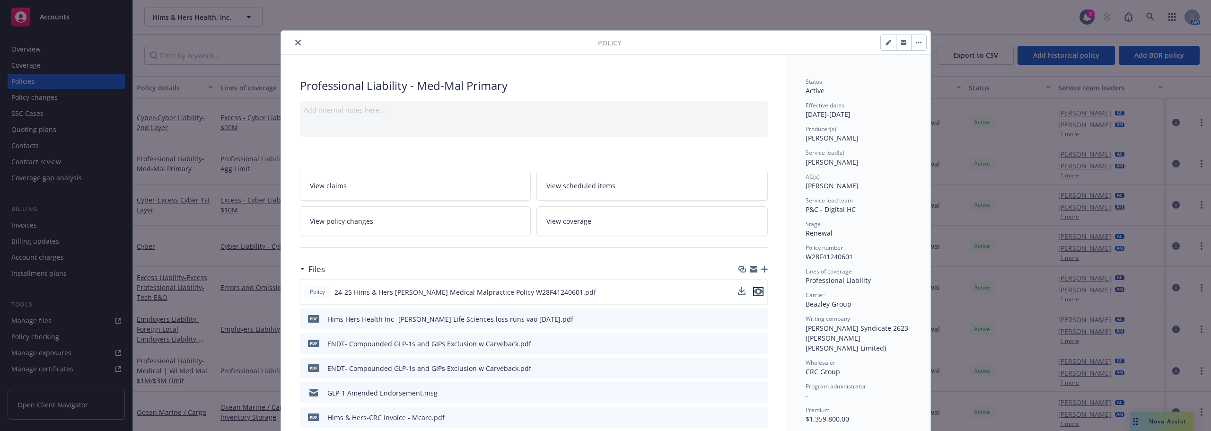
click at [754, 291] on icon "preview file" at bounding box center [758, 291] width 9 height 7
click at [296, 40] on icon "close" at bounding box center [298, 43] width 6 height 6
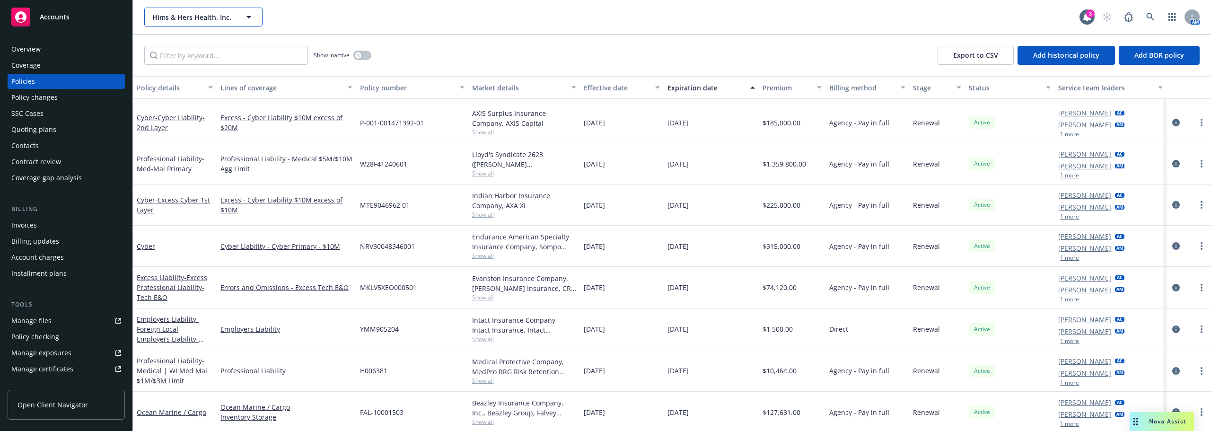
click at [221, 16] on span "Hims & Hers Health, Inc." at bounding box center [193, 17] width 82 height 10
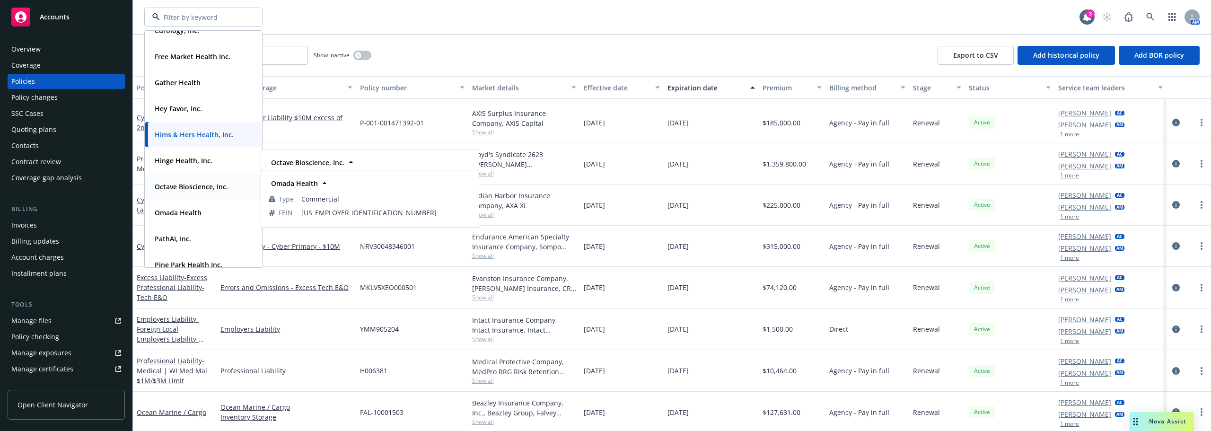
scroll to position [284, 0]
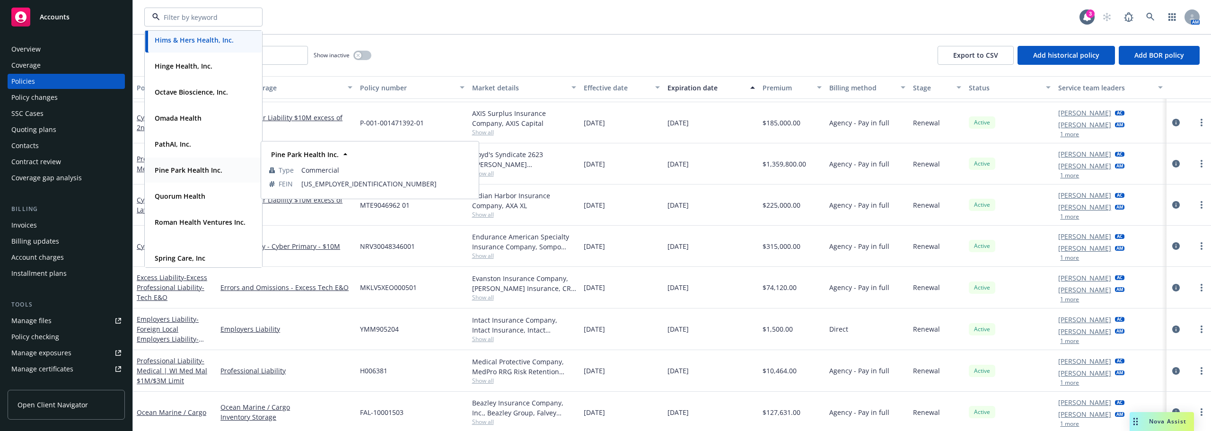
click at [197, 180] on div "Pine Park Health Inc. Type Commercial FEIN 85-0619777" at bounding box center [203, 170] width 116 height 25
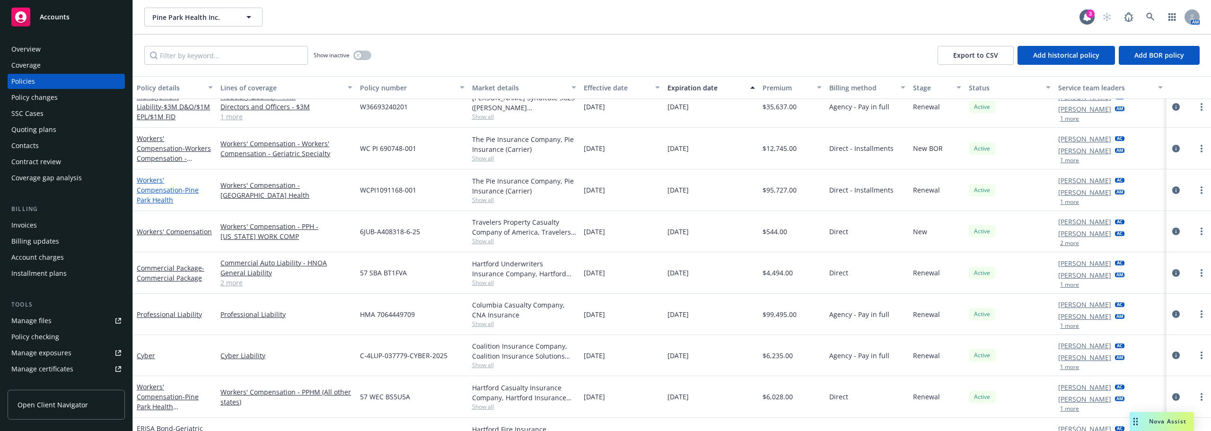
scroll to position [7, 0]
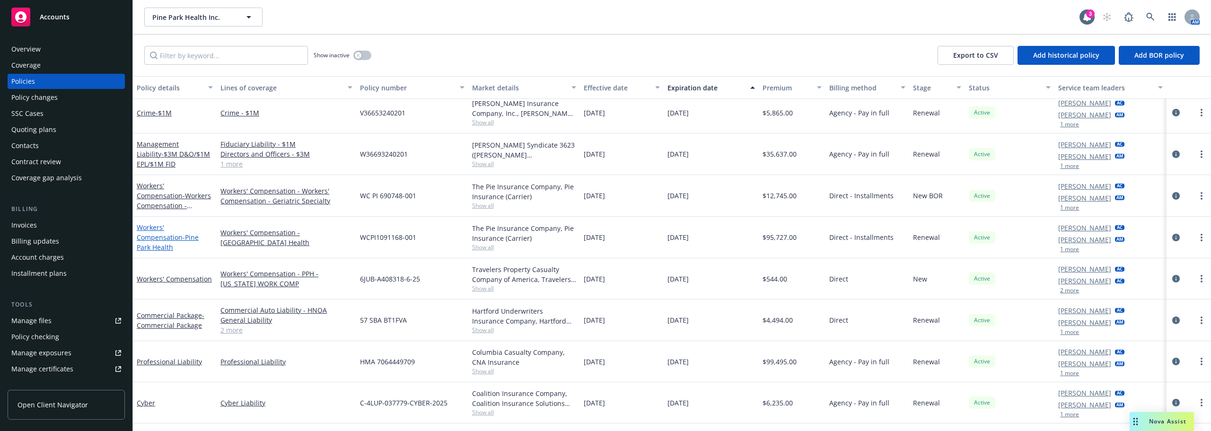
click at [161, 229] on link "Workers' Compensation - Pine Park Health" at bounding box center [168, 237] width 62 height 29
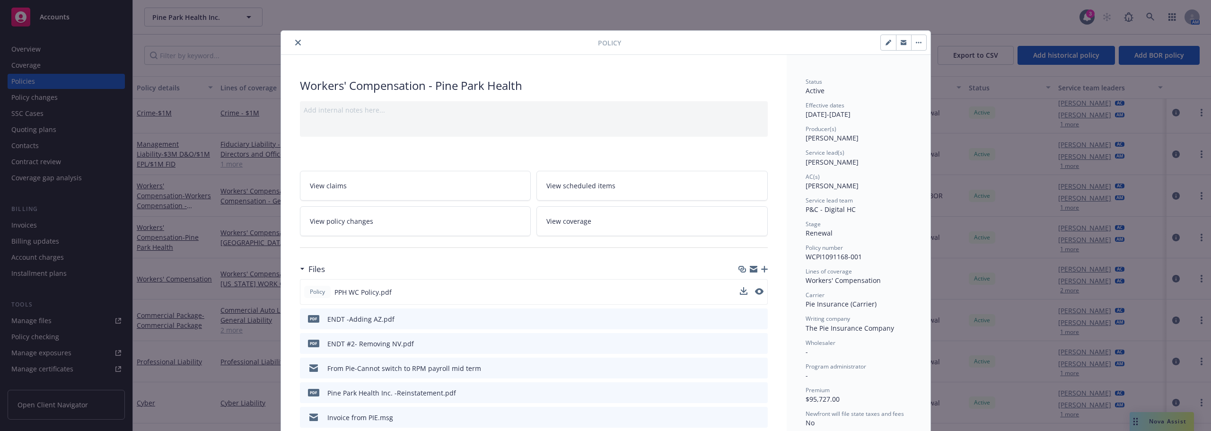
click at [751, 291] on div at bounding box center [752, 292] width 24 height 10
click at [755, 292] on icon "preview file" at bounding box center [758, 291] width 9 height 7
drag, startPoint x: 858, startPoint y: 255, endPoint x: 800, endPoint y: 256, distance: 58.7
copy span "WCPI1091168-001"
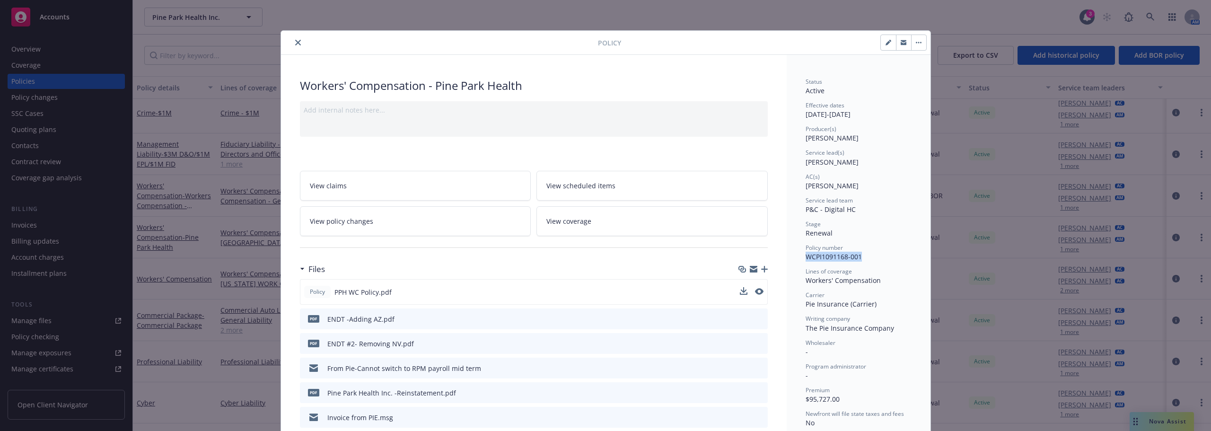
click at [297, 45] on icon "close" at bounding box center [298, 43] width 6 height 6
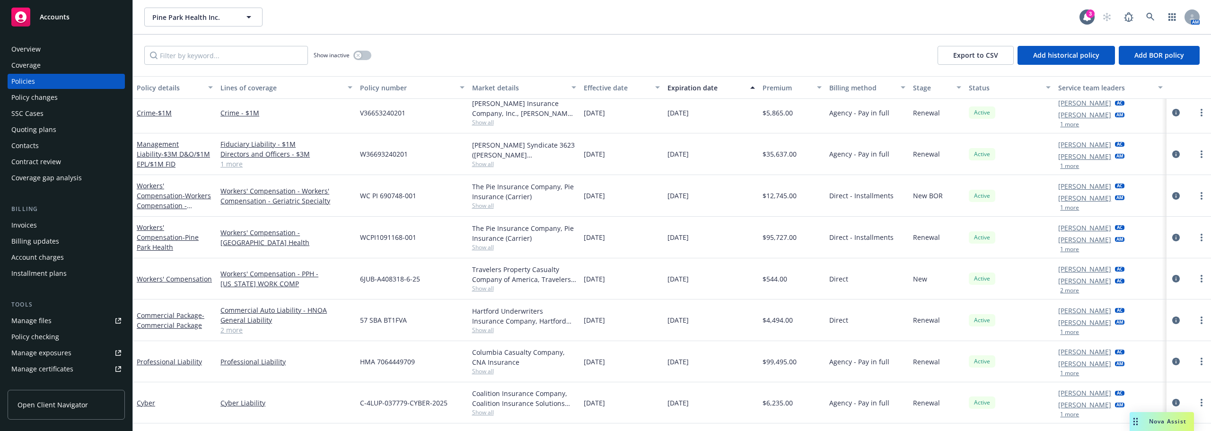
click at [849, 304] on div "Direct" at bounding box center [868, 321] width 84 height 42
